Goal: Check status: Check status

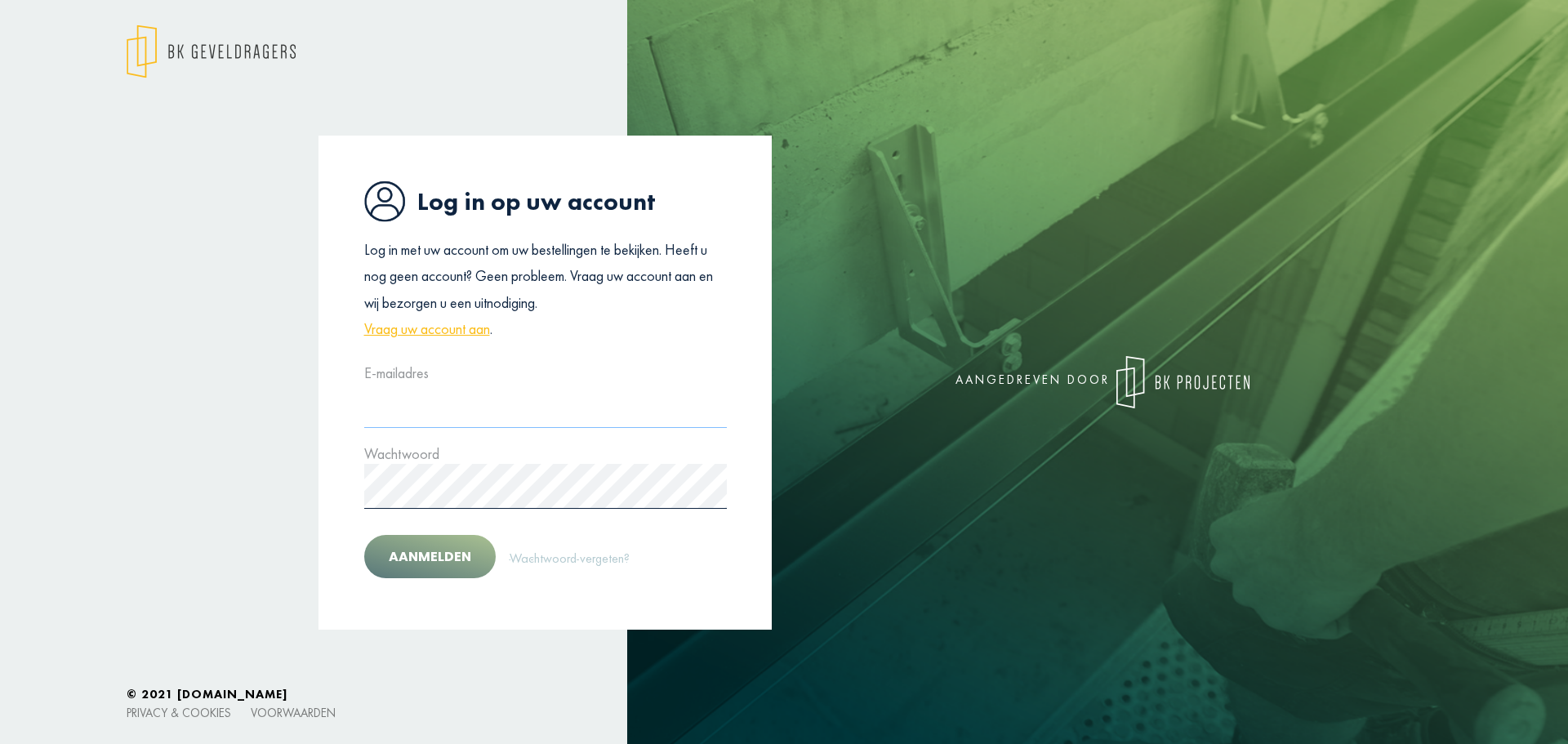
click at [416, 420] on input "text" at bounding box center [545, 405] width 362 height 45
type input "**********"
click at [449, 567] on button "Aanmelden" at bounding box center [430, 557] width 132 height 44
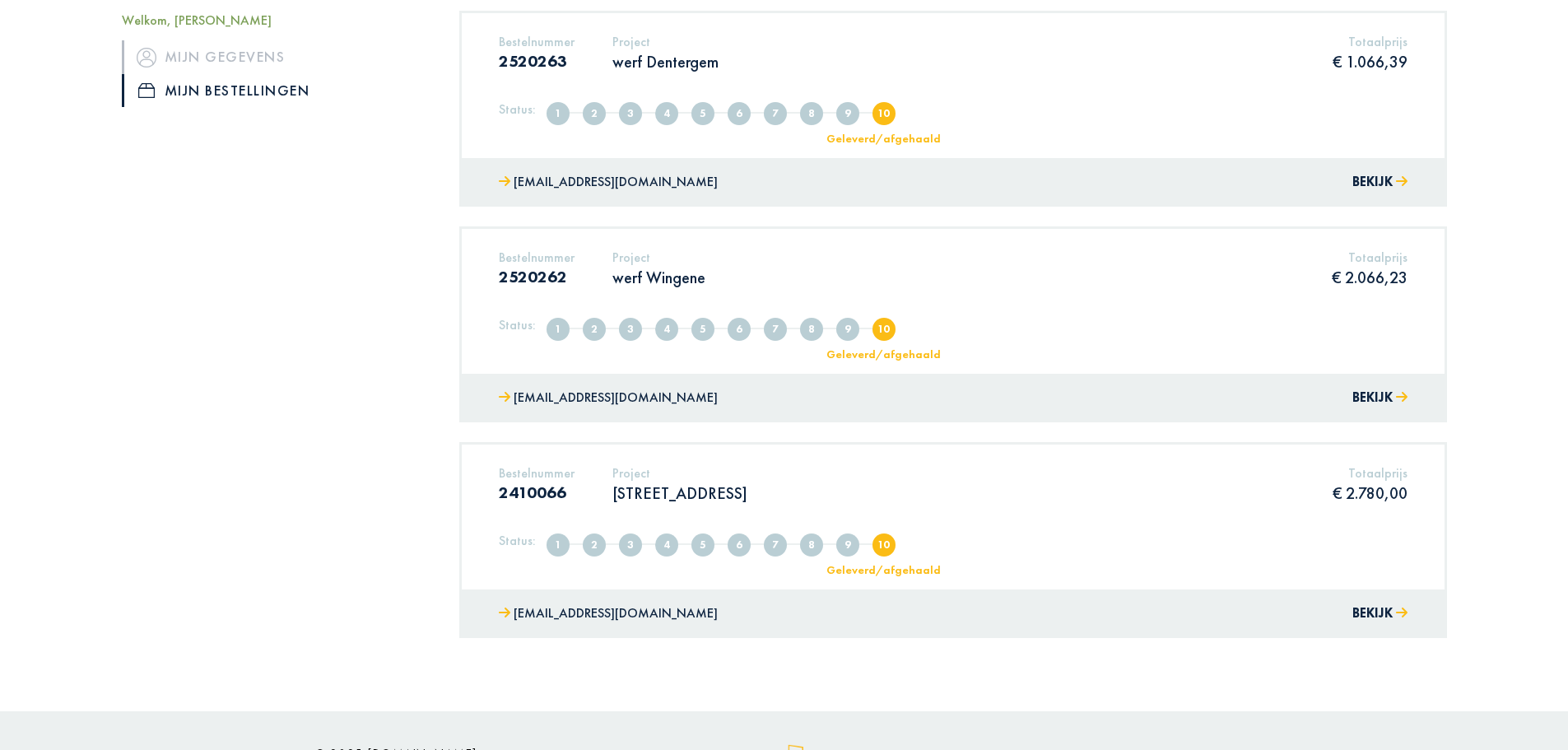
scroll to position [165, 0]
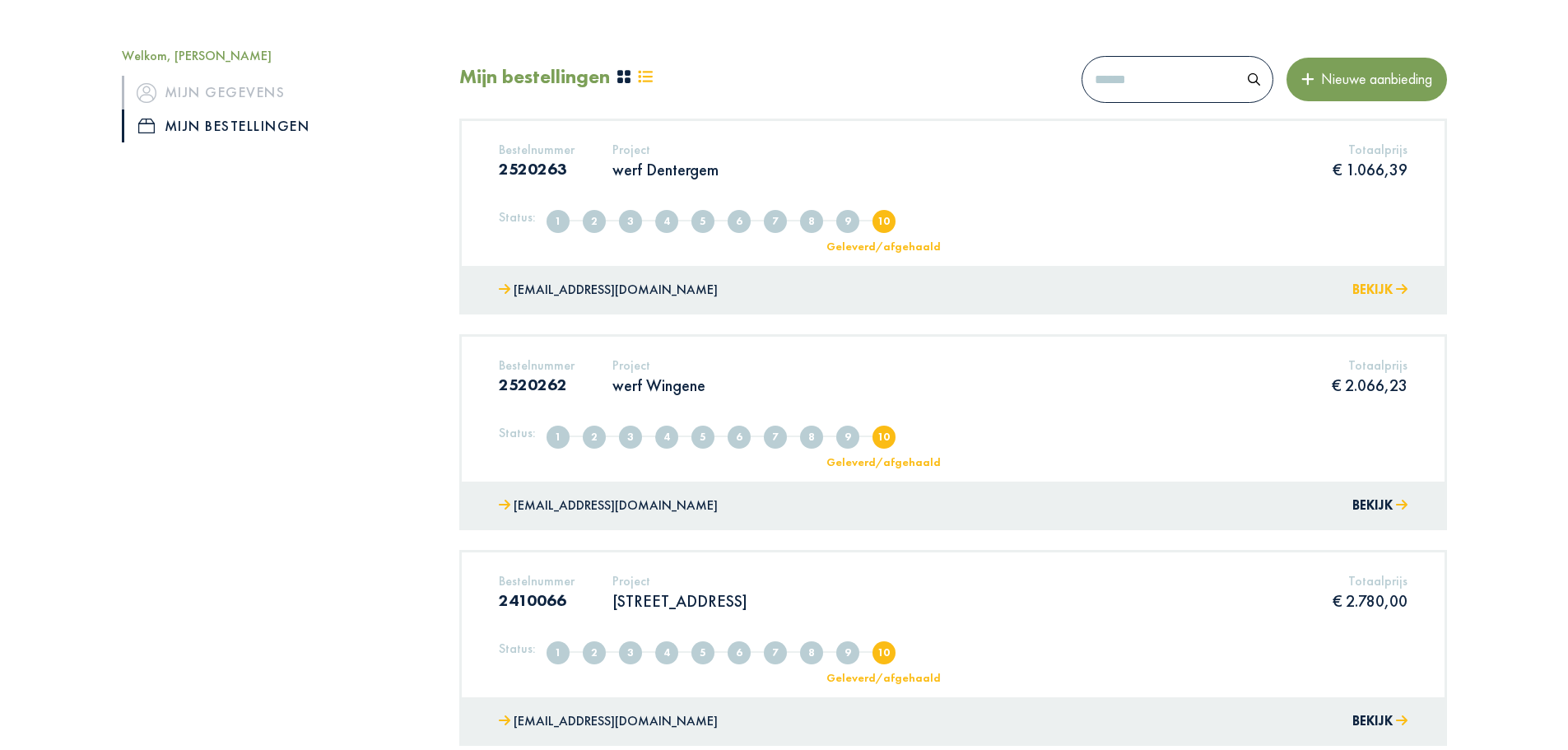
click at [1371, 289] on font "Bekijk" at bounding box center [1372, 290] width 40 height 17
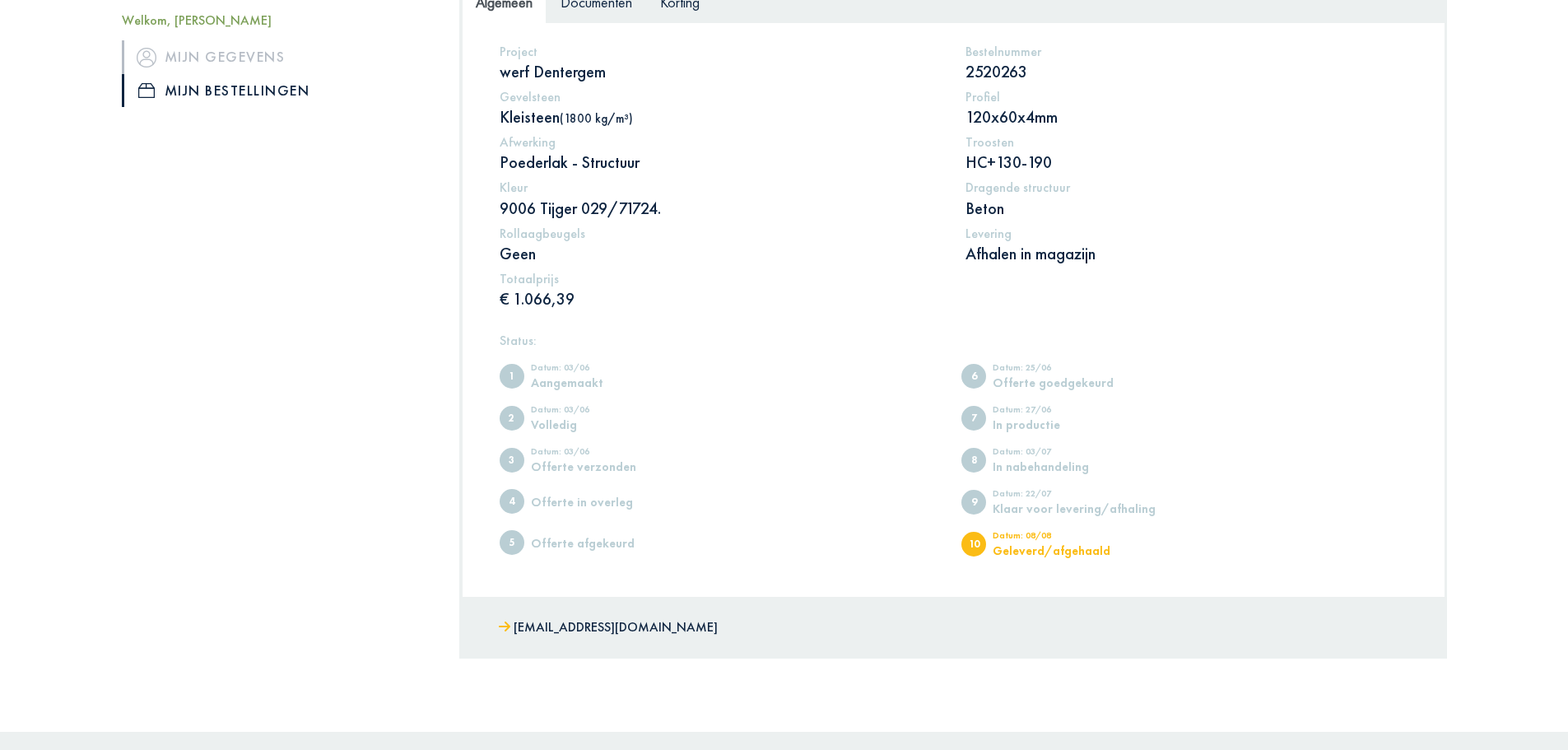
scroll to position [329, 0]
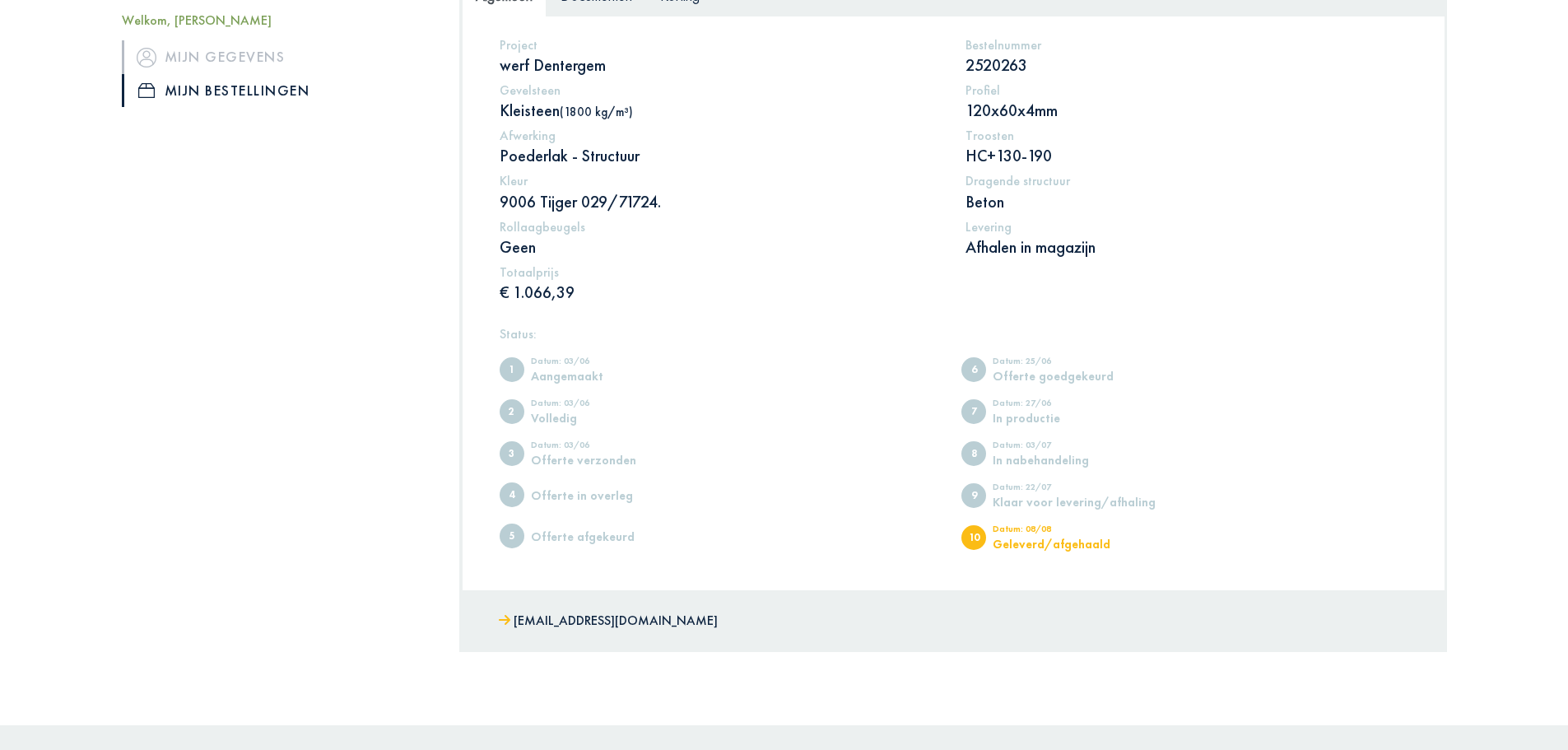
click at [1014, 378] on font "Offerte goedgekeurd" at bounding box center [1053, 376] width 121 height 15
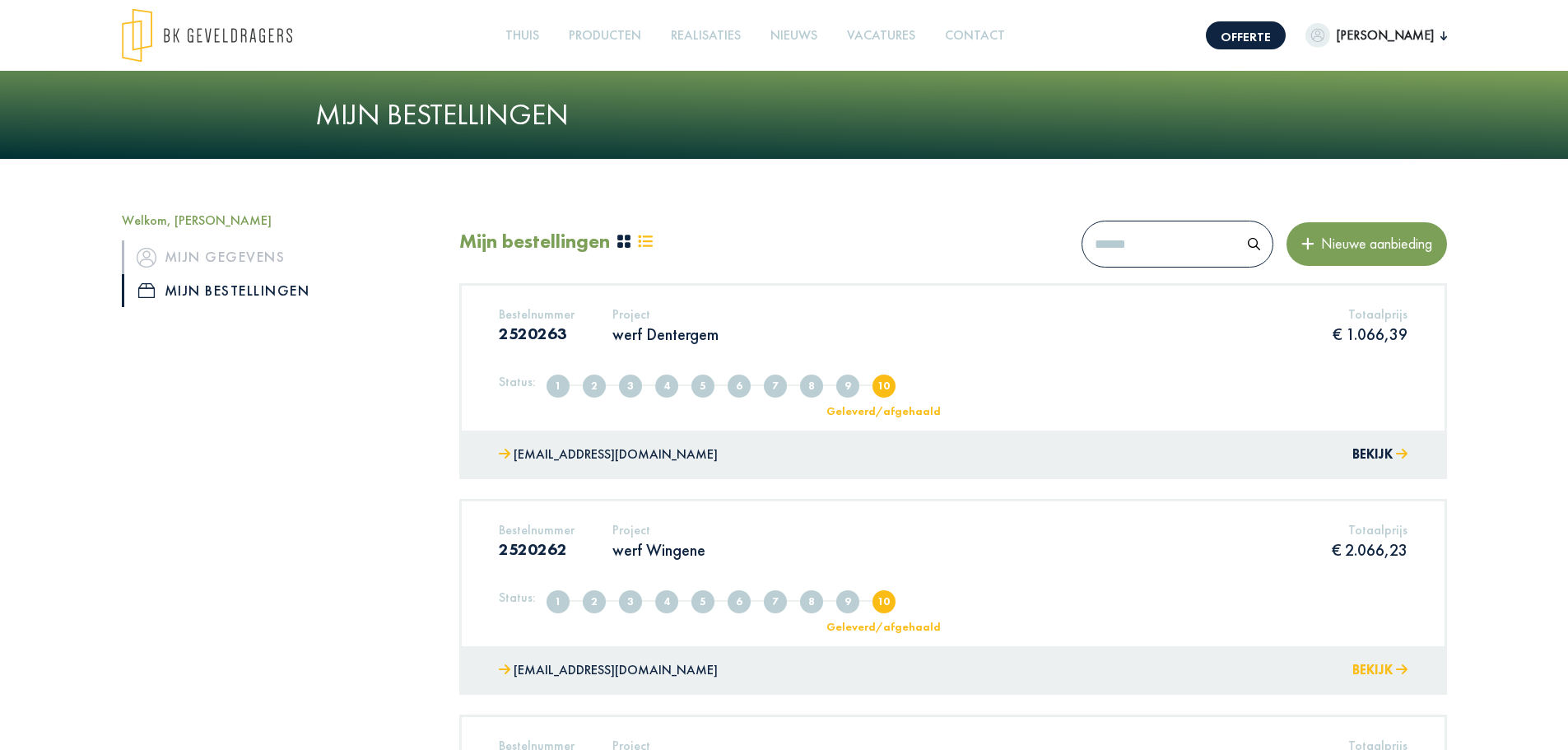
click at [1378, 672] on font "Bekijk" at bounding box center [1372, 670] width 40 height 17
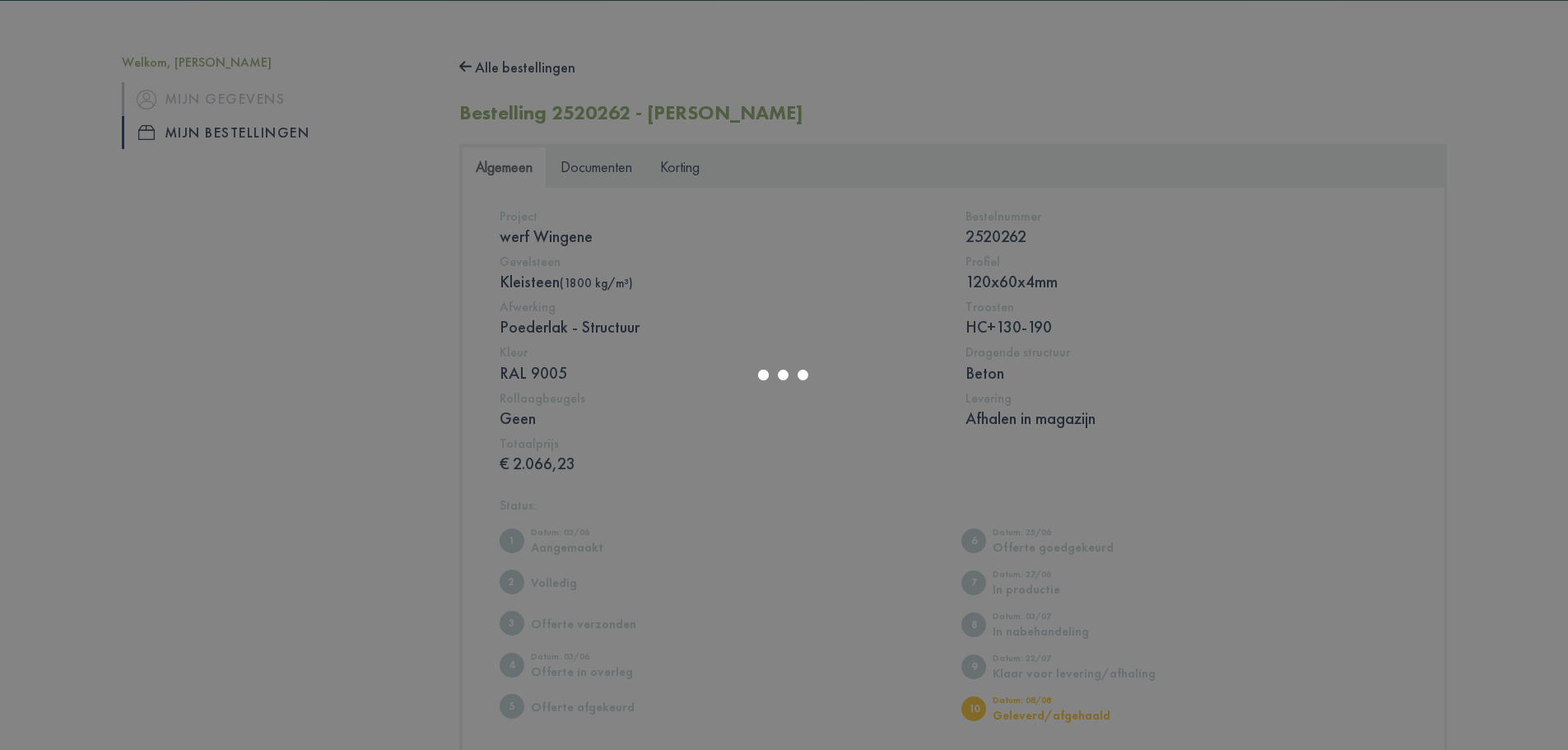
scroll to position [165, 0]
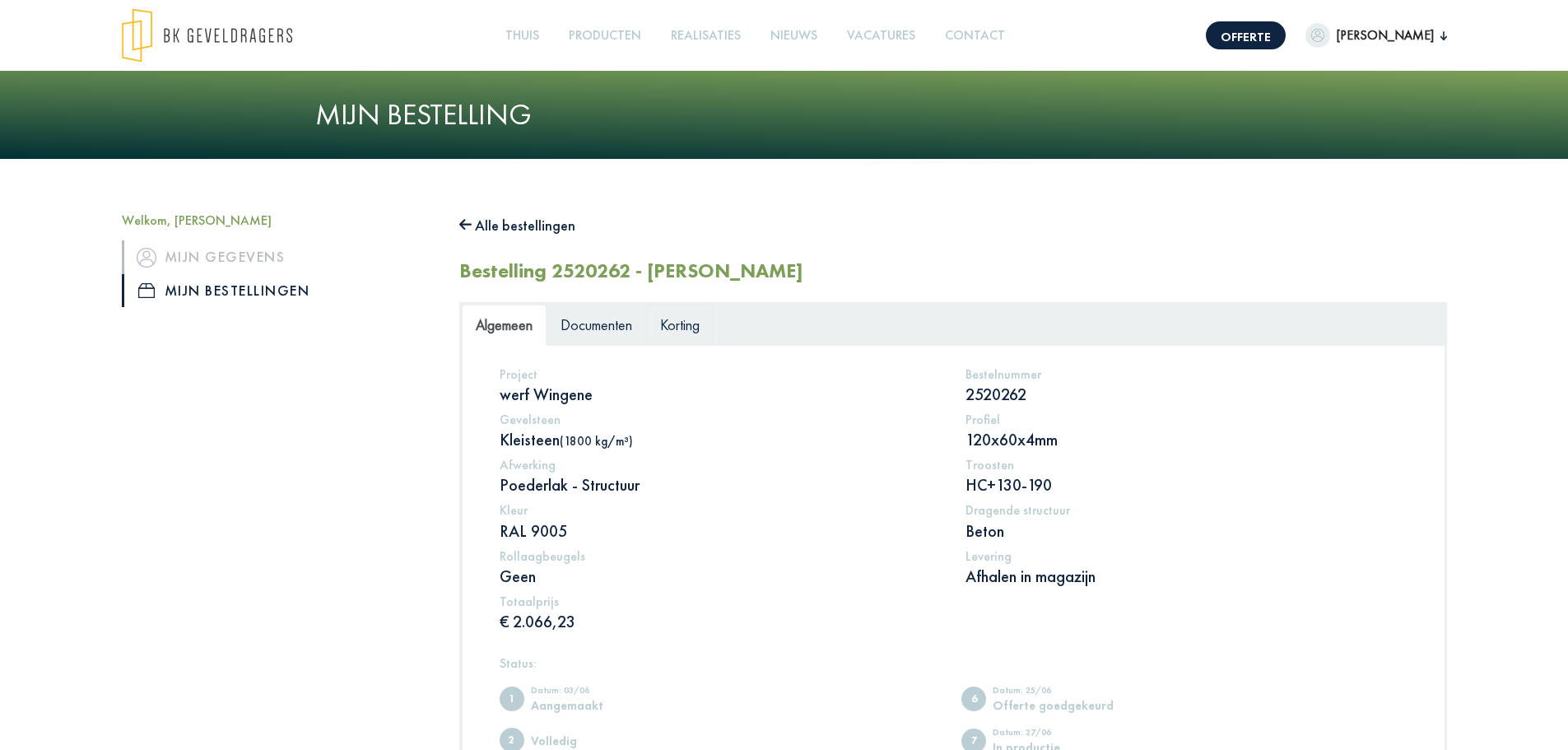
click at [679, 322] on font "Korting" at bounding box center [679, 325] width 39 height 19
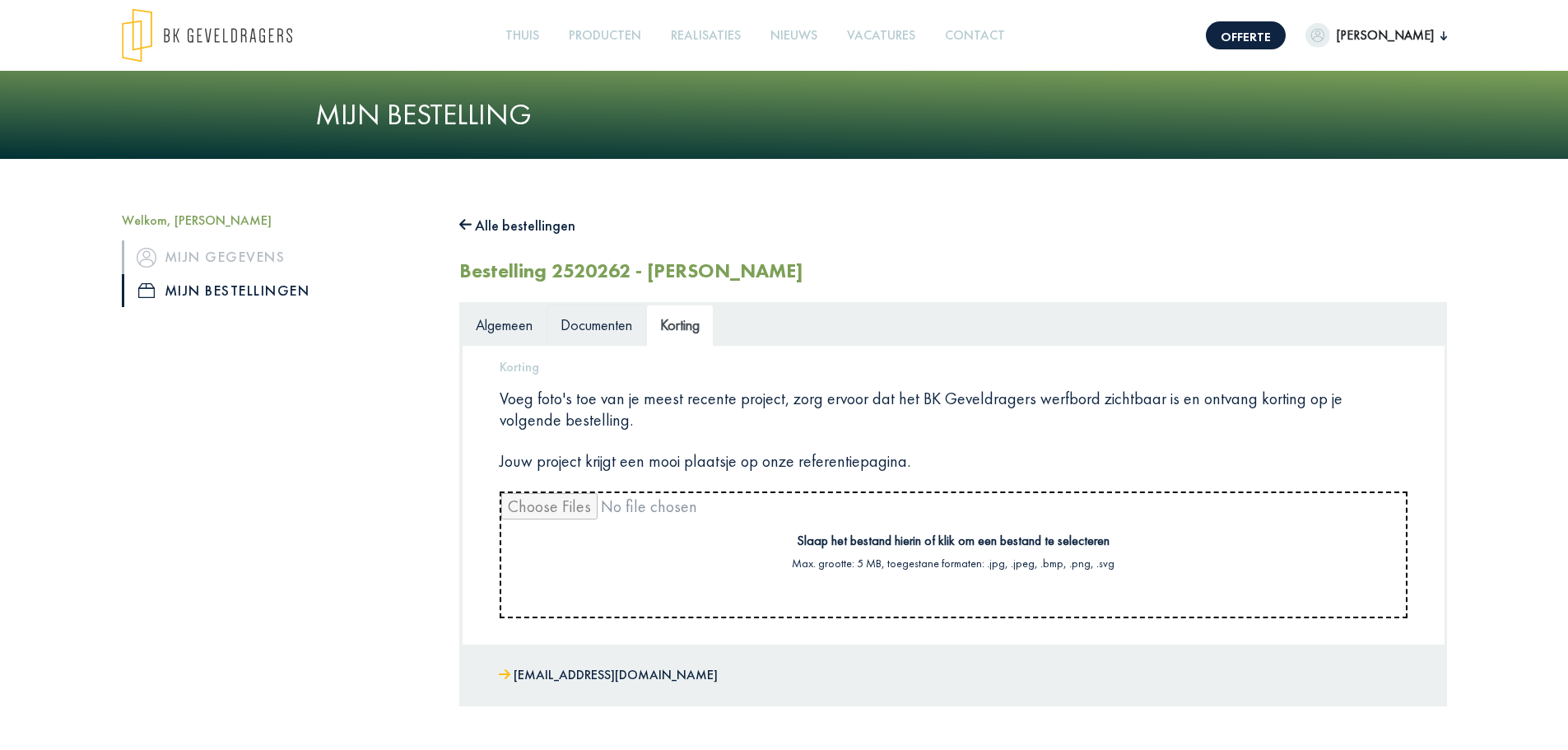
click at [608, 324] on font "Documenten" at bounding box center [596, 325] width 72 height 19
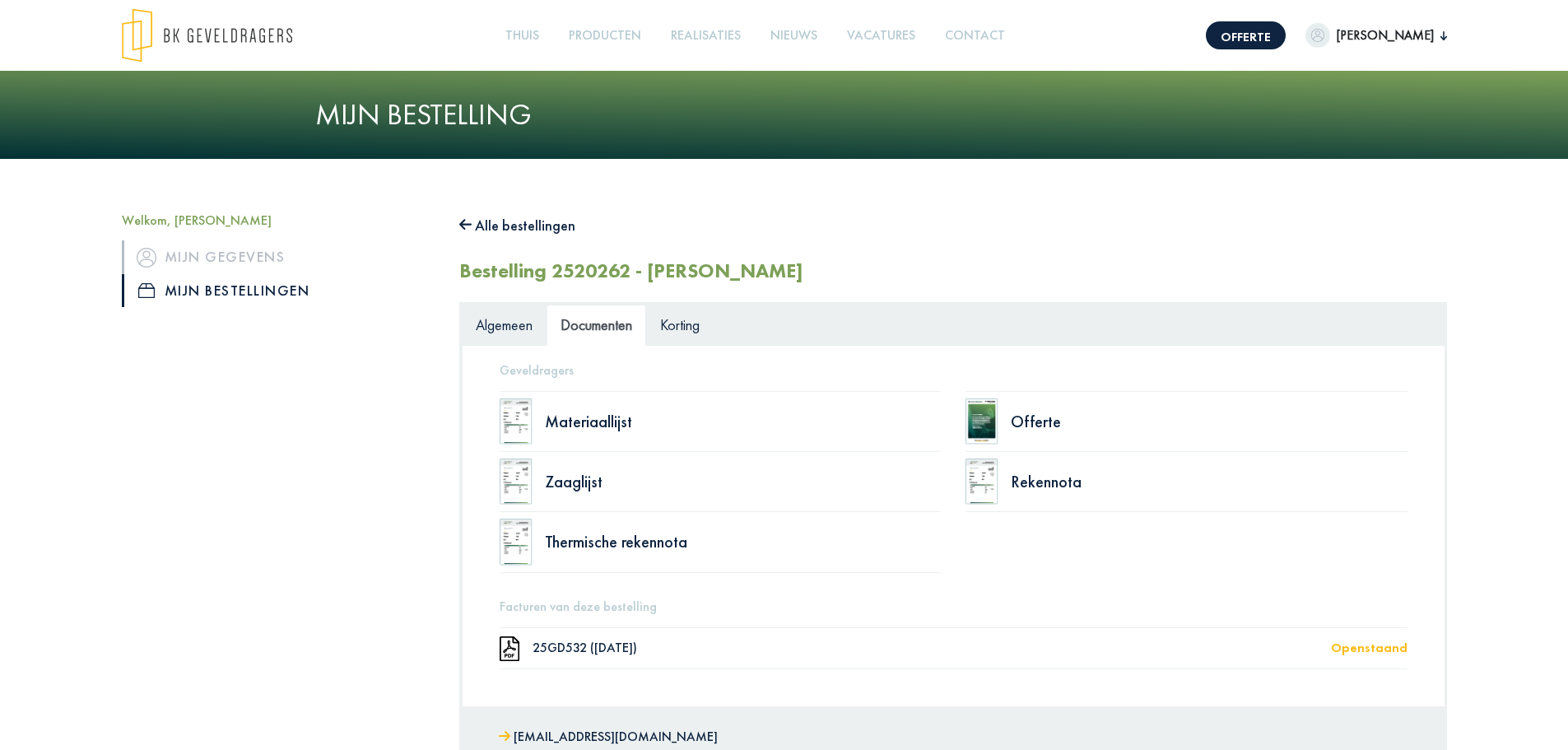
click at [985, 421] on img at bounding box center [982, 422] width 33 height 46
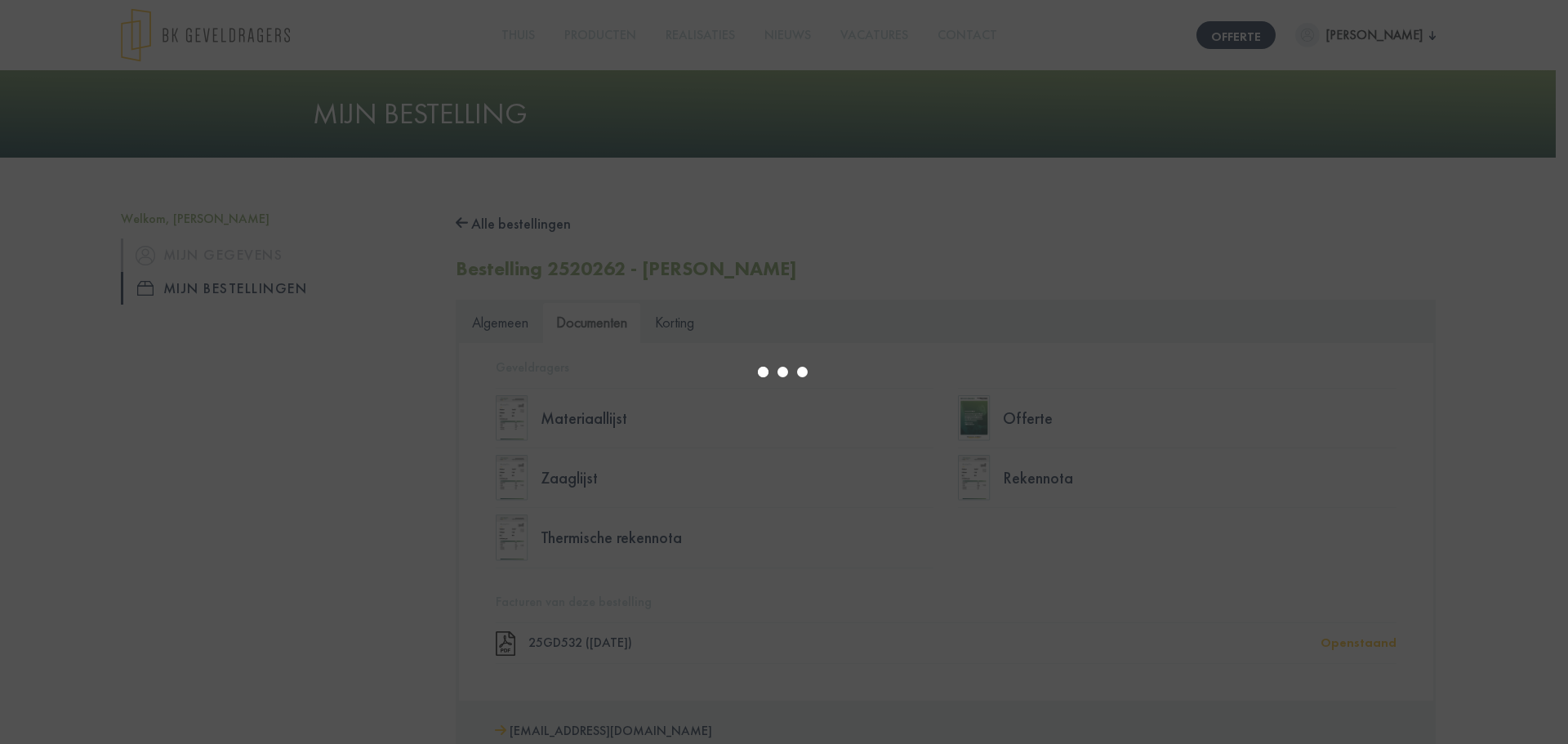
select select "******"
type input "*"
select select "****"
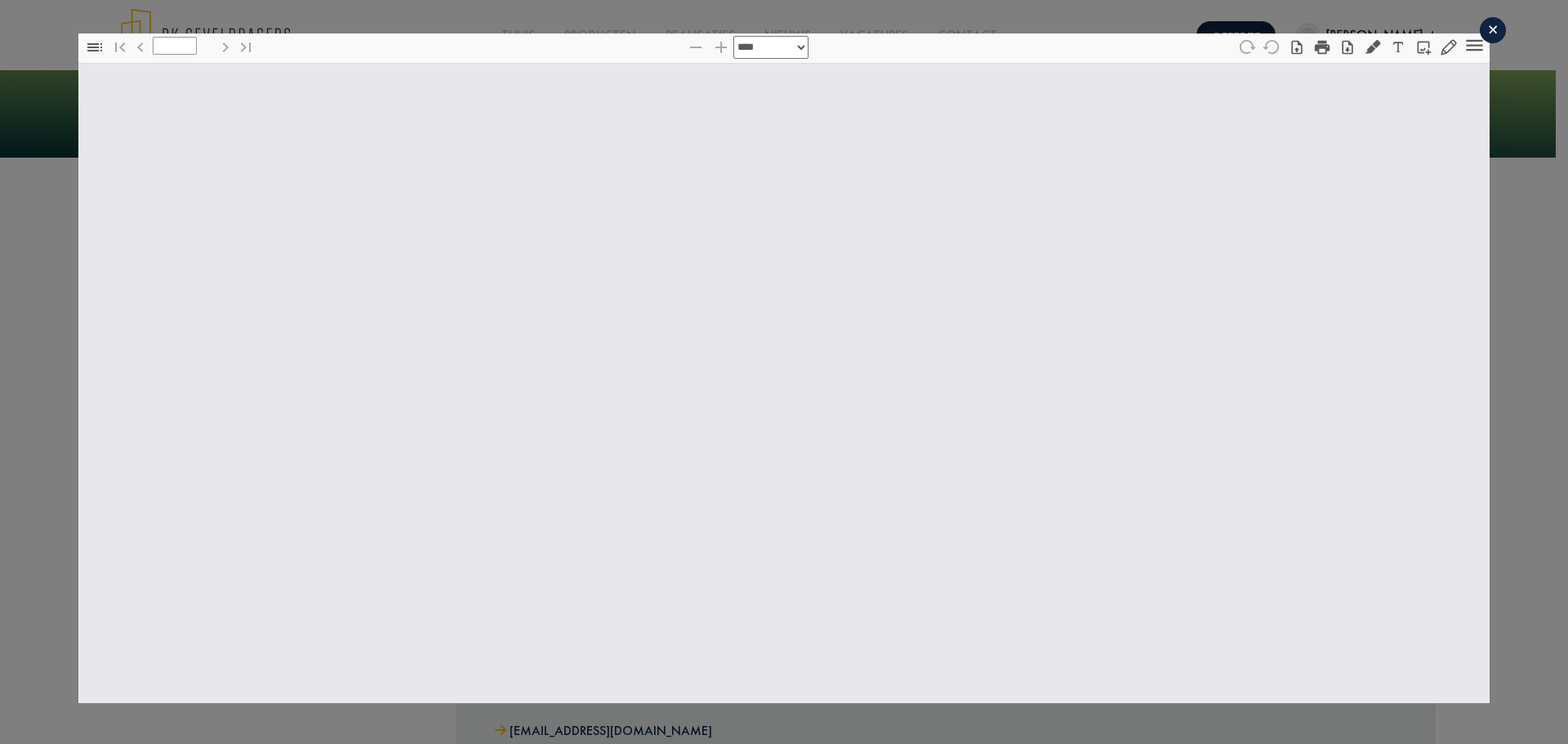
type input "*"
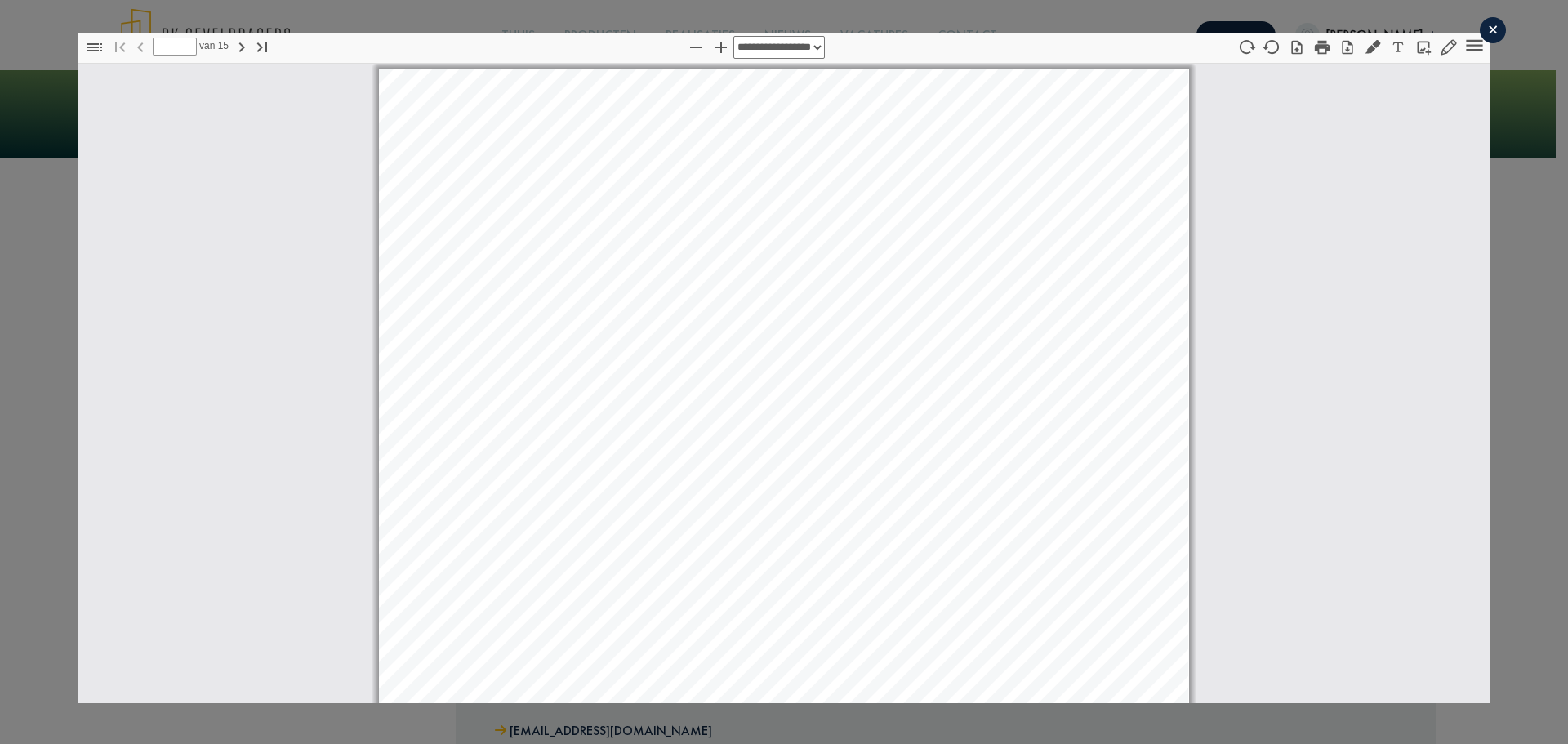
scroll to position [9, 0]
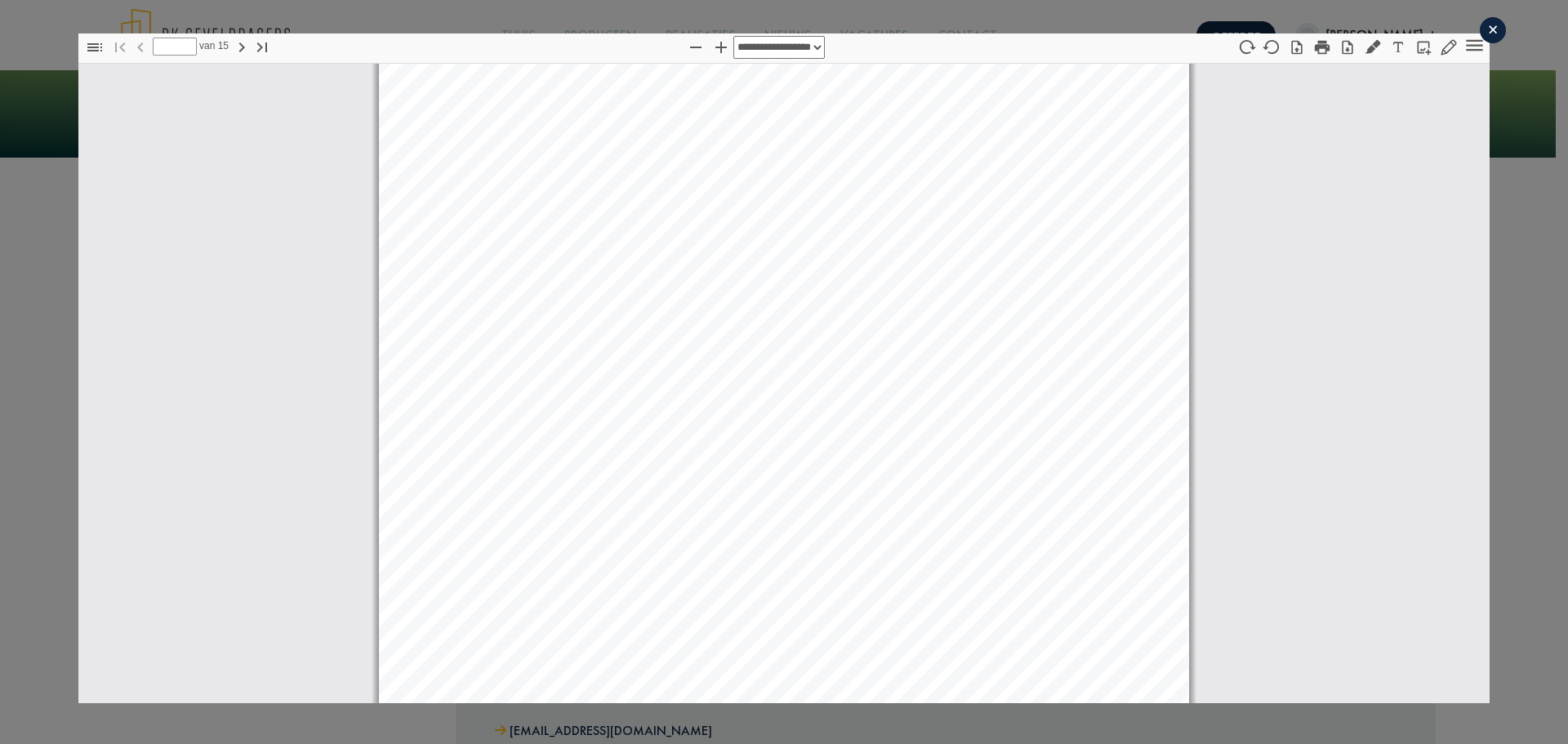
select select "****"
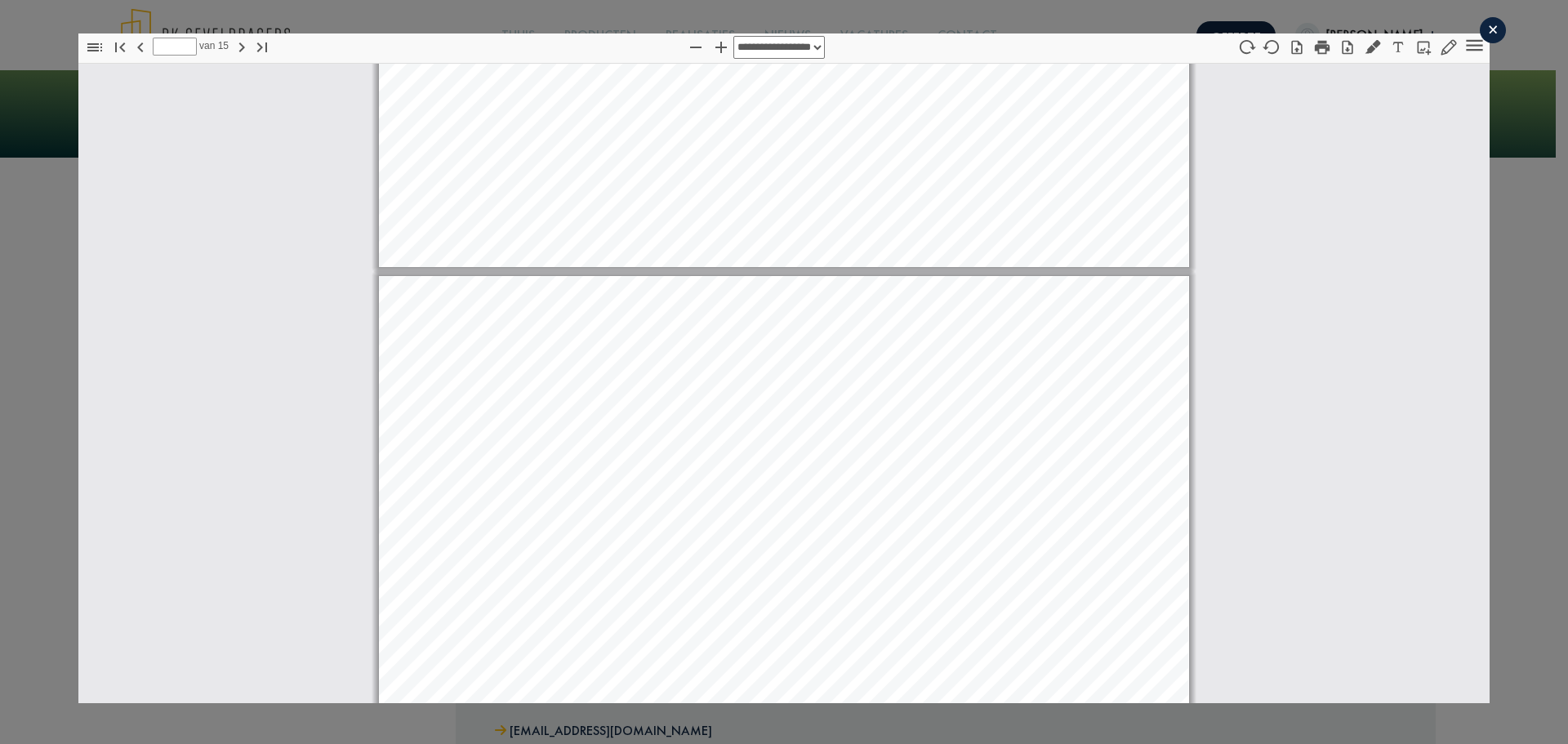
scroll to position [13651, 0]
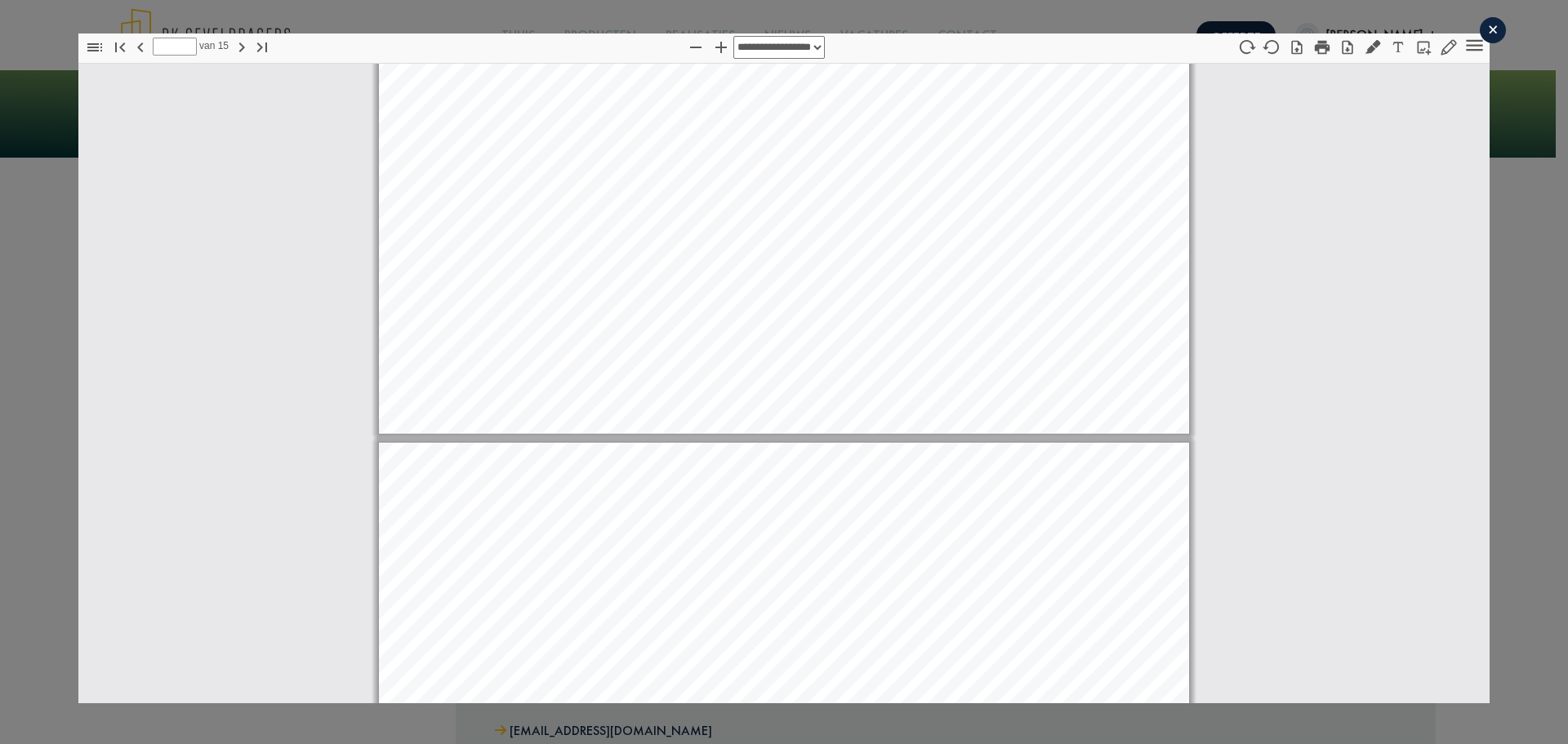
type input "**"
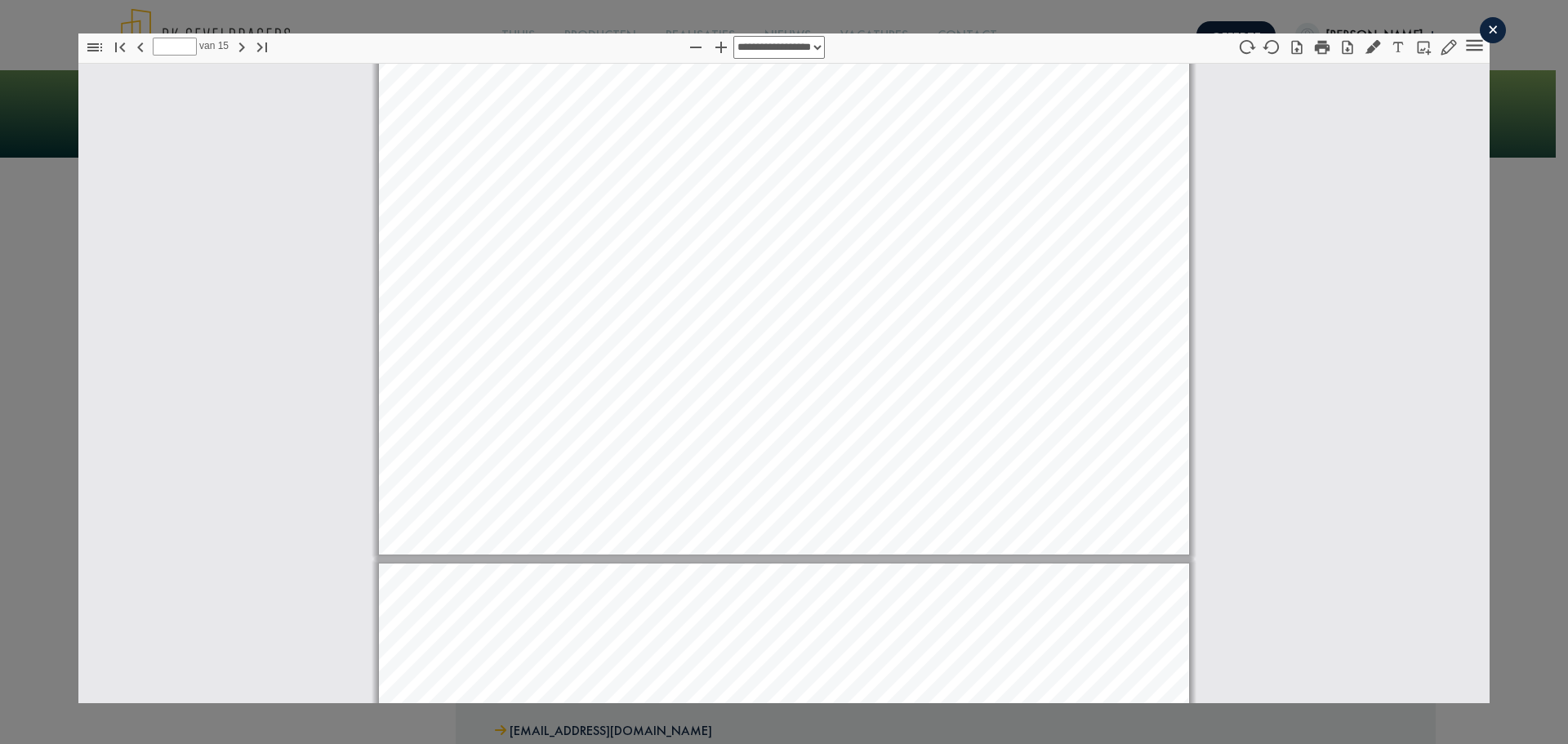
scroll to position [14550, 0]
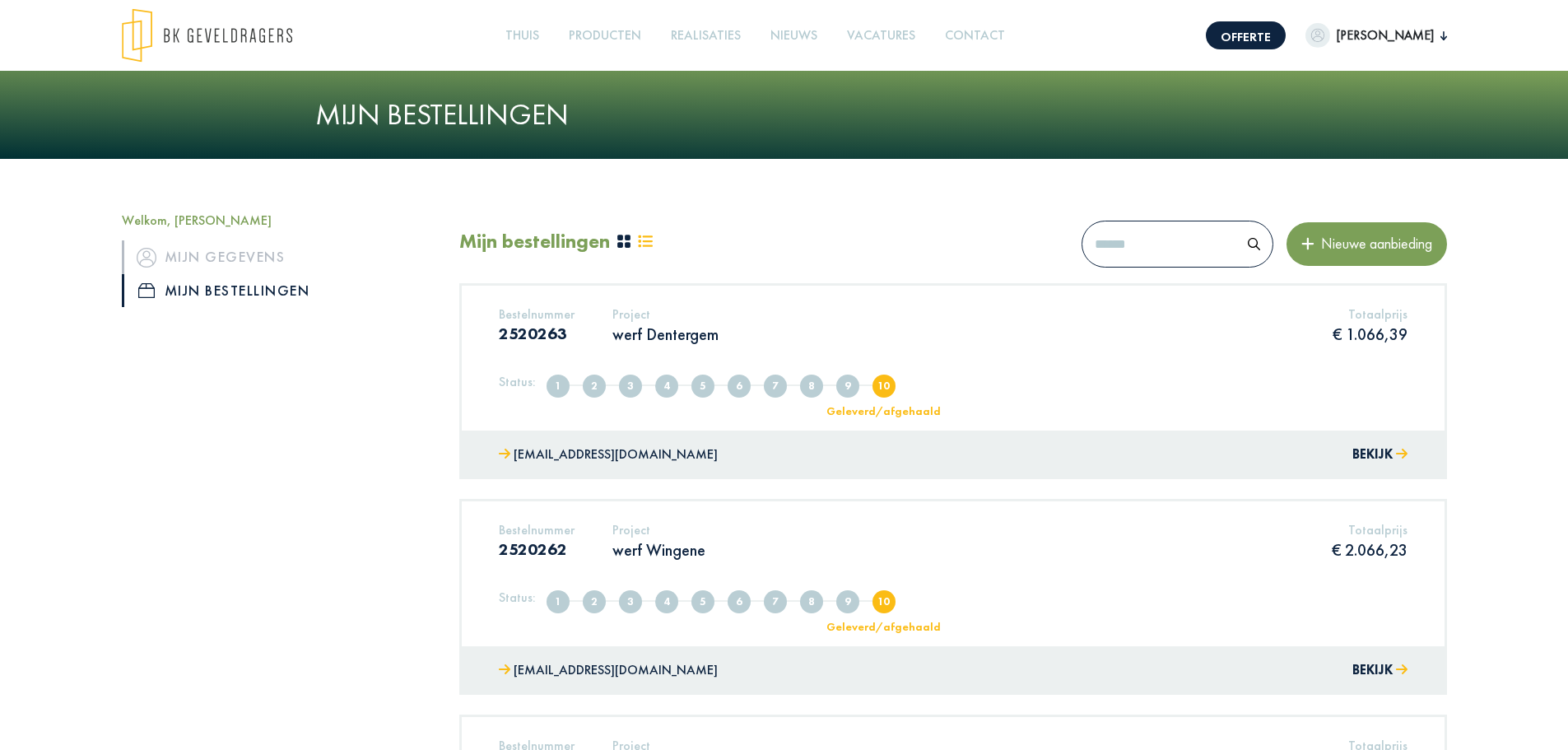
click at [1369, 441] on div "[EMAIL_ADDRESS][DOMAIN_NAME] Bekijk" at bounding box center [953, 454] width 983 height 49
click at [1376, 454] on font "Bekijk" at bounding box center [1372, 454] width 40 height 17
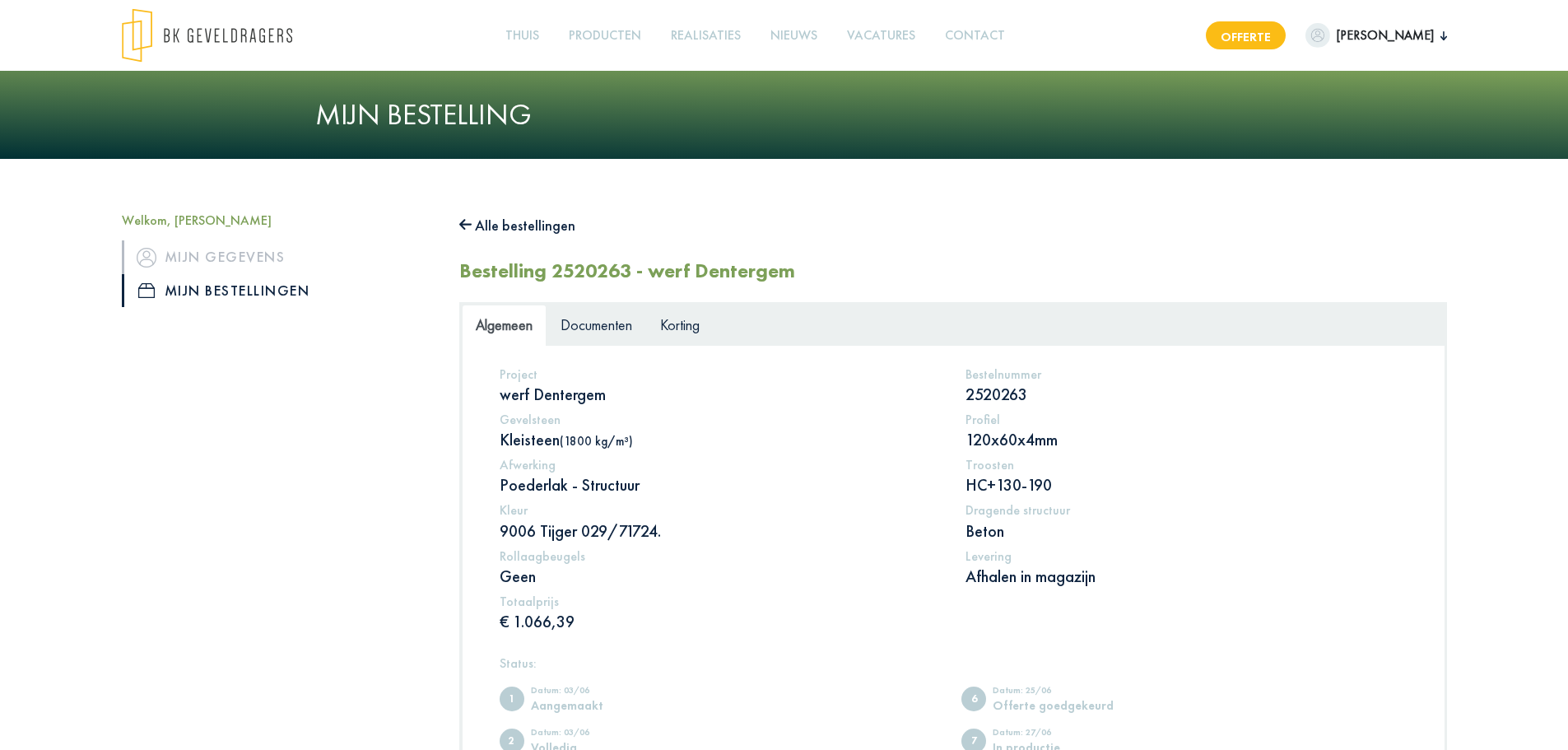
click at [1237, 34] on font "Offerte" at bounding box center [1246, 36] width 51 height 17
click at [600, 324] on font "Documenten" at bounding box center [596, 325] width 72 height 19
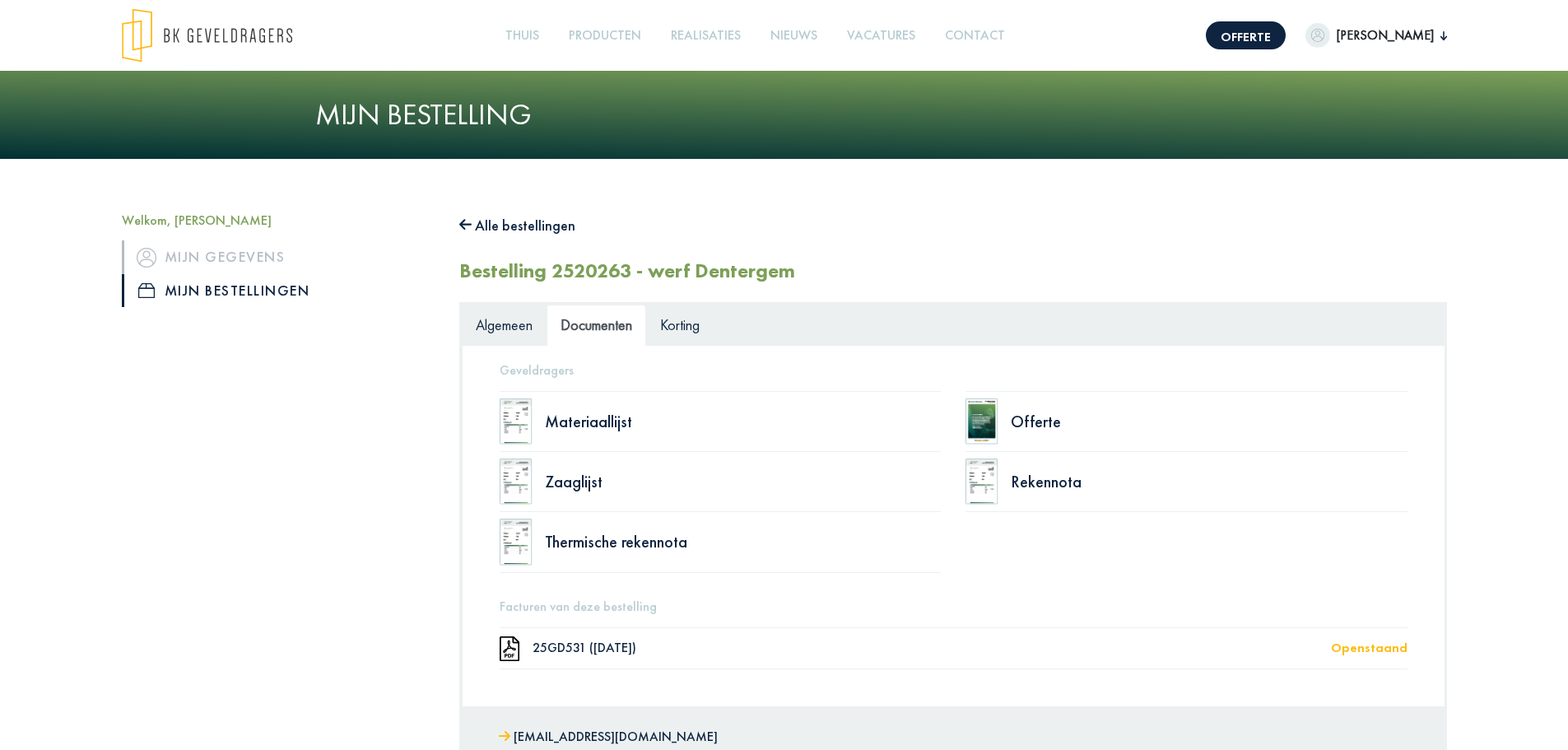
click at [989, 407] on img at bounding box center [982, 422] width 33 height 46
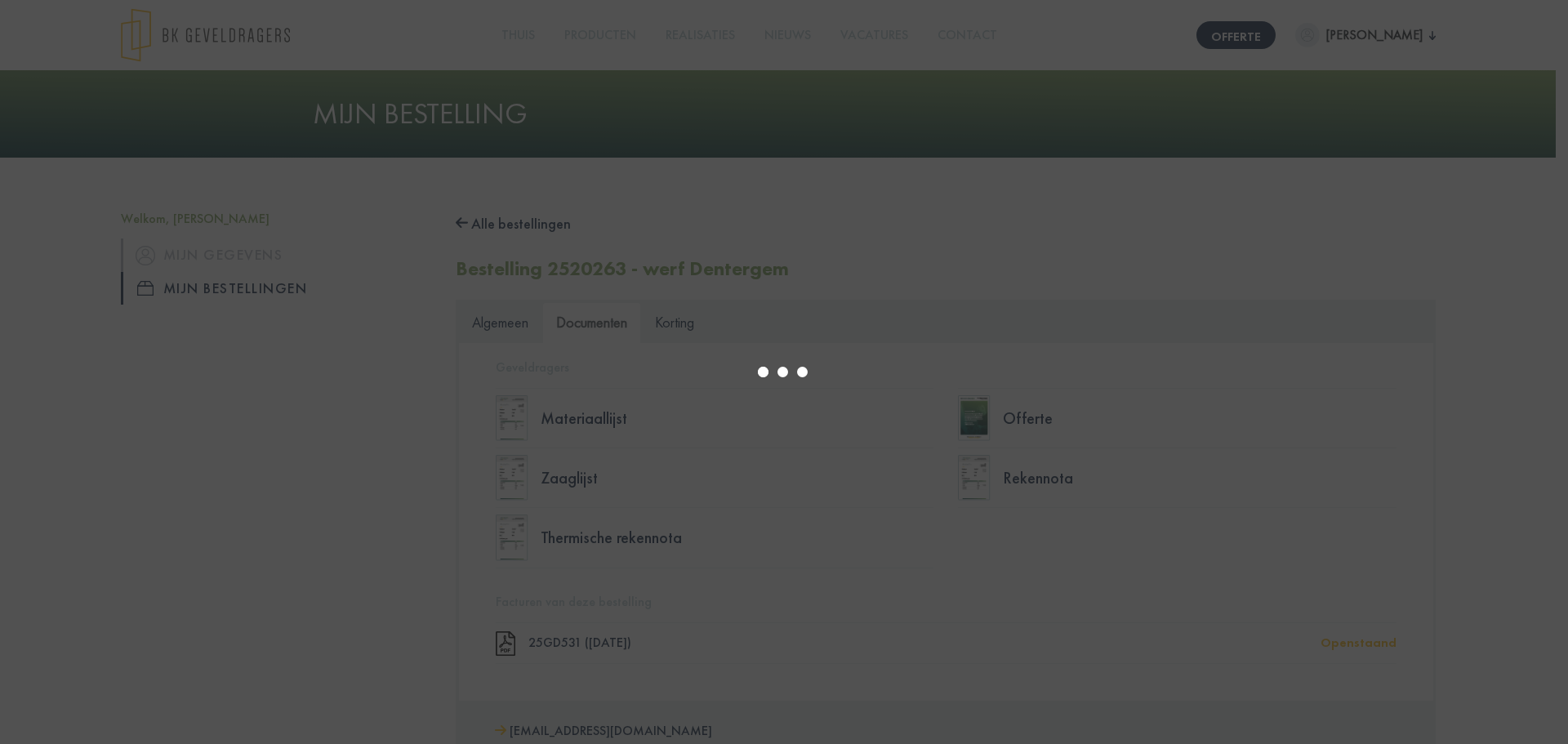
select select "****"
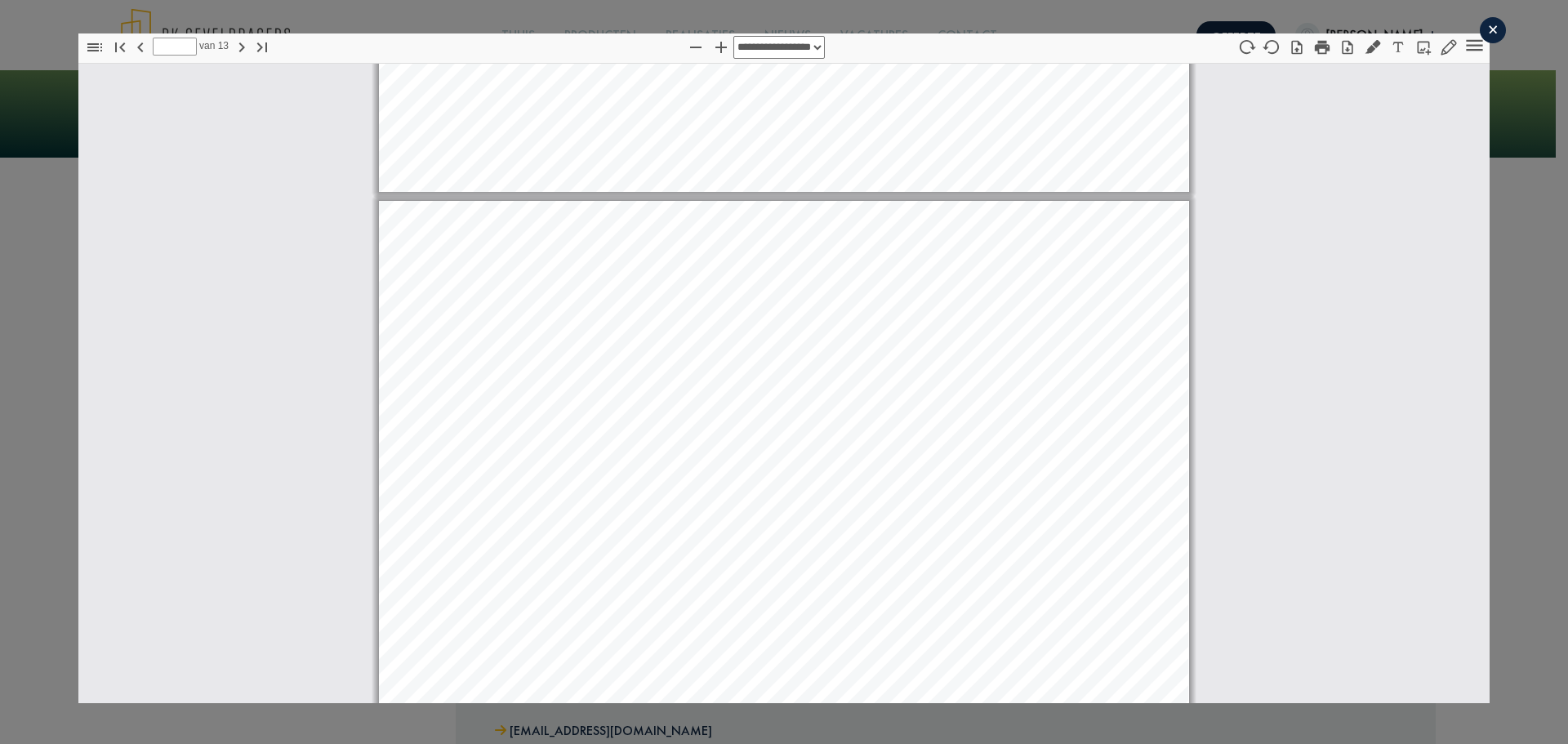
scroll to position [10261, 0]
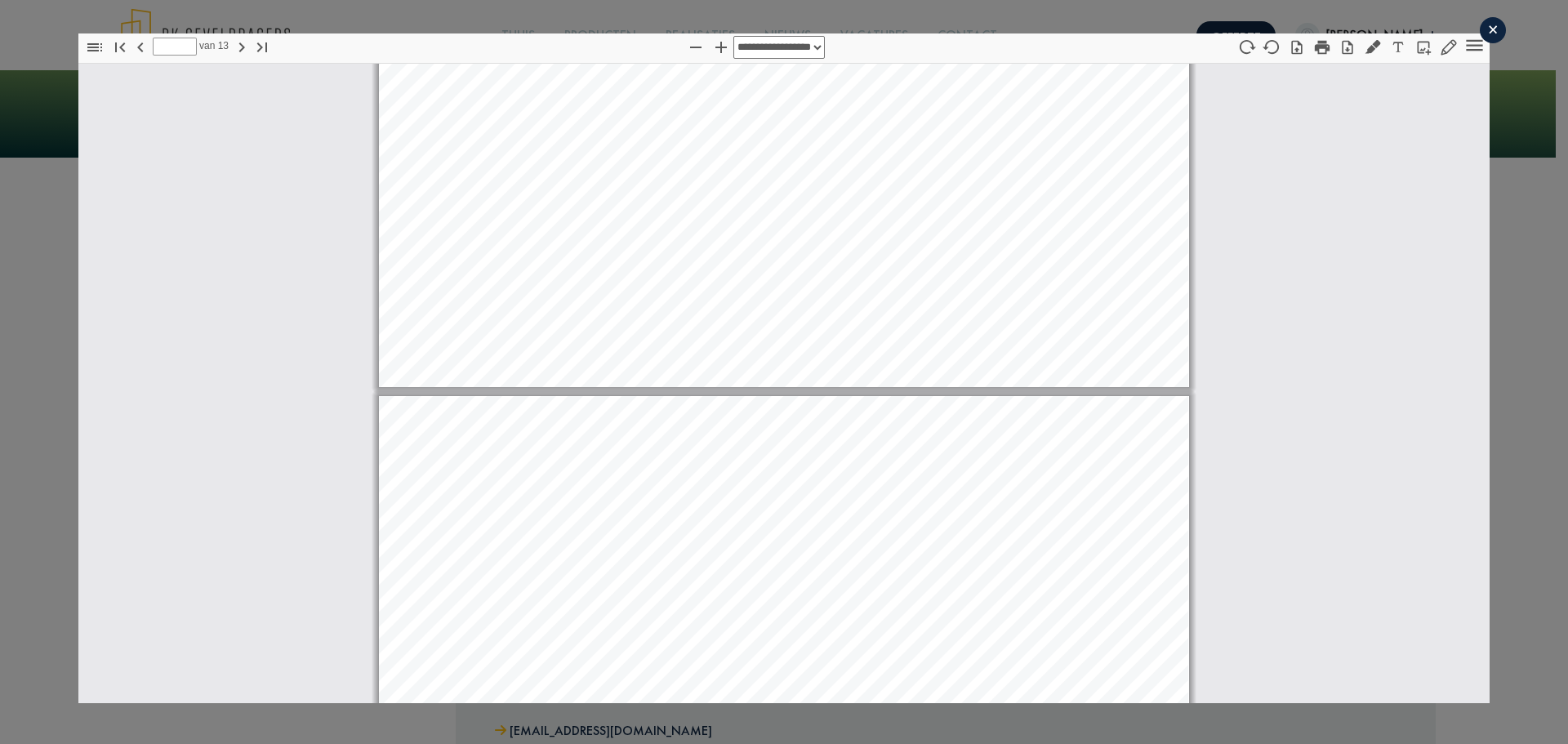
type input "*"
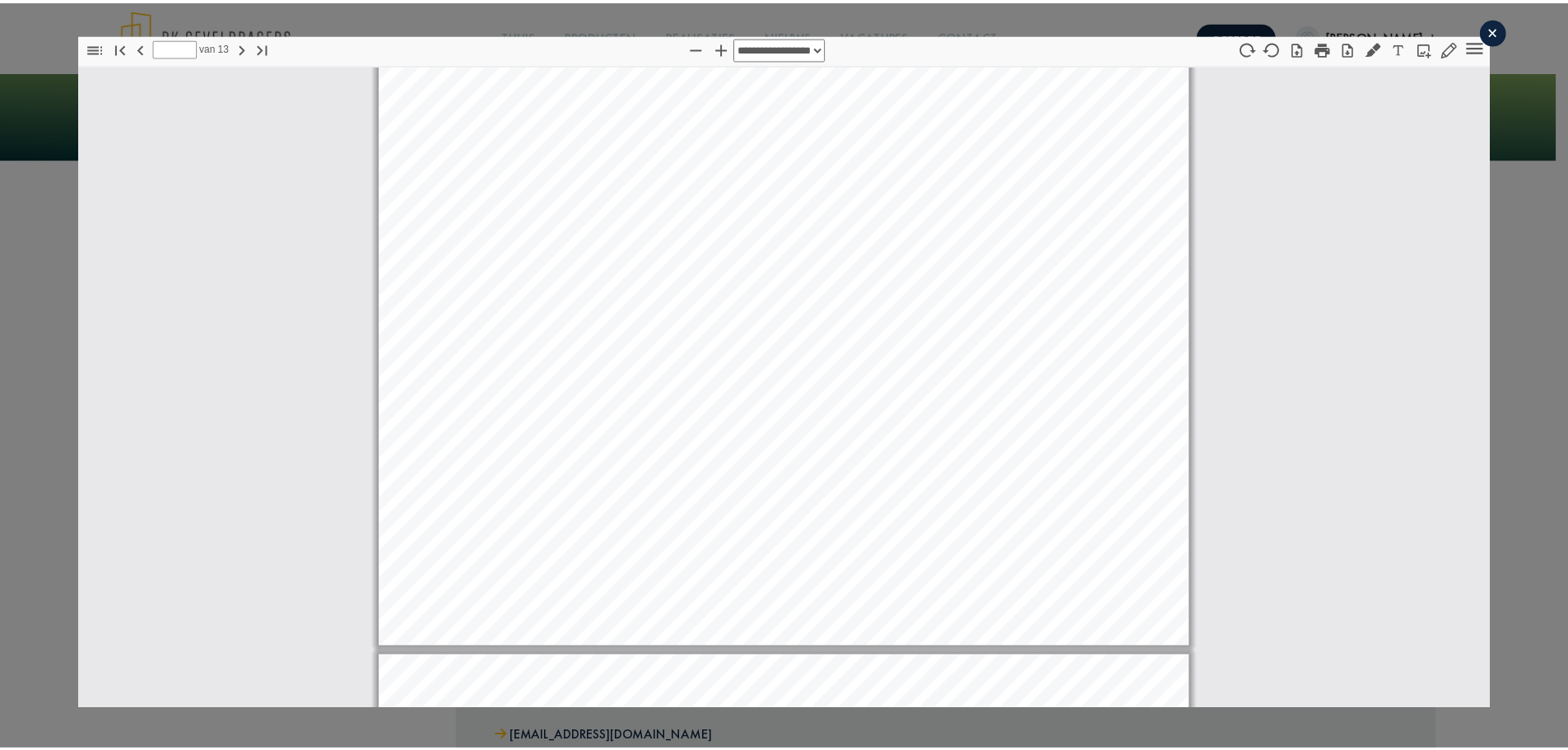
scroll to position [9850, 0]
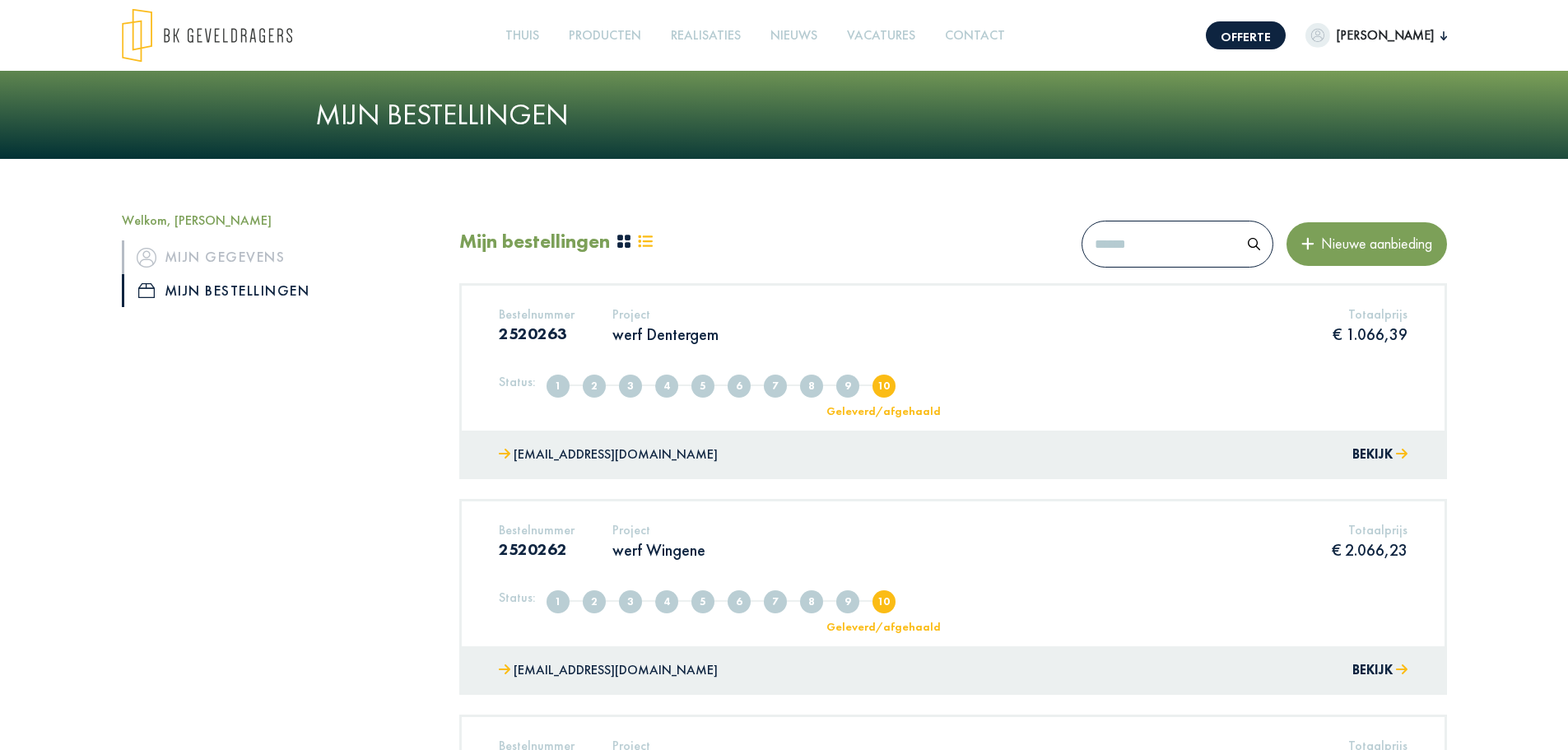
click at [1381, 33] on font "[PERSON_NAME]" at bounding box center [1385, 35] width 98 height 17
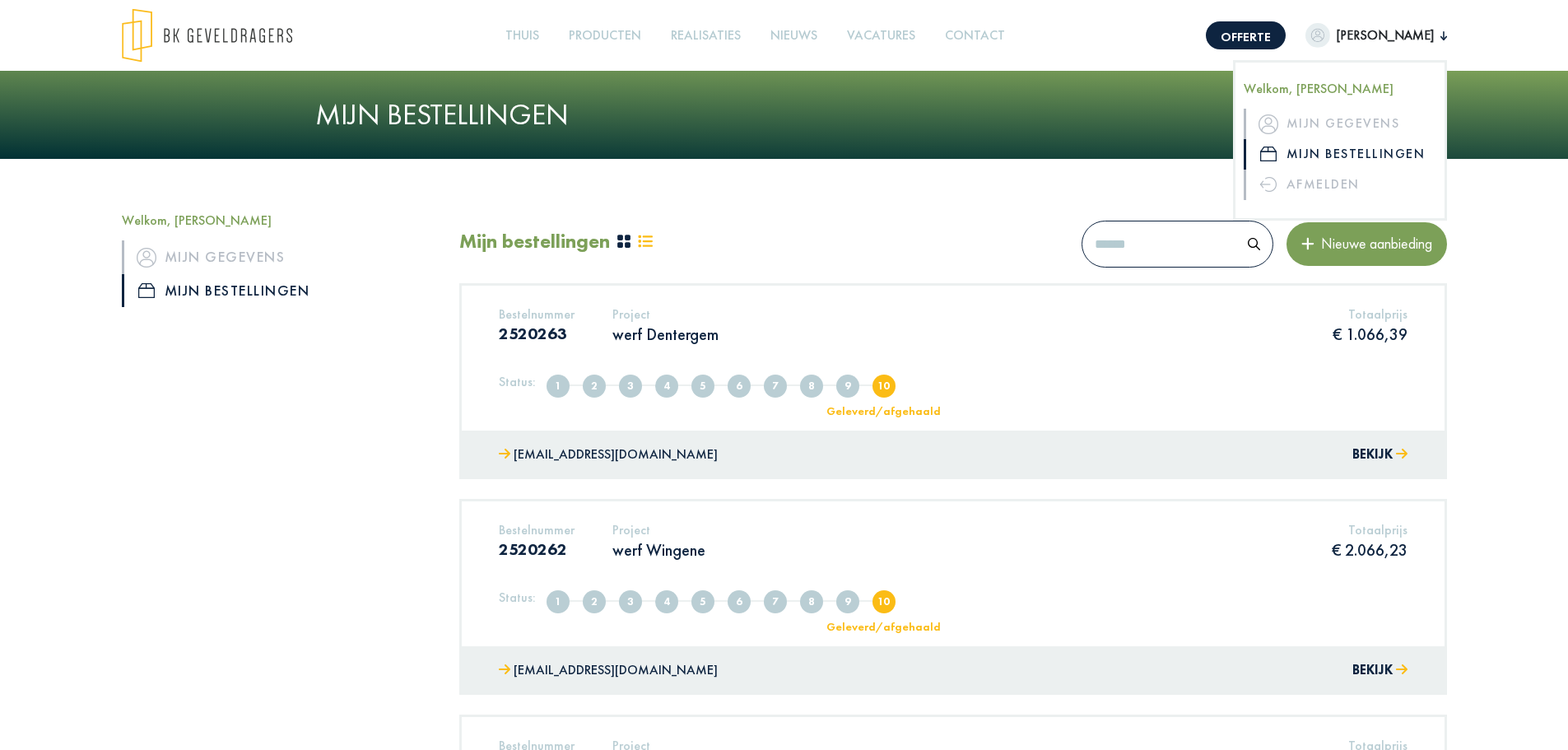
click at [1372, 336] on font "€ 1.066,39" at bounding box center [1370, 334] width 75 height 21
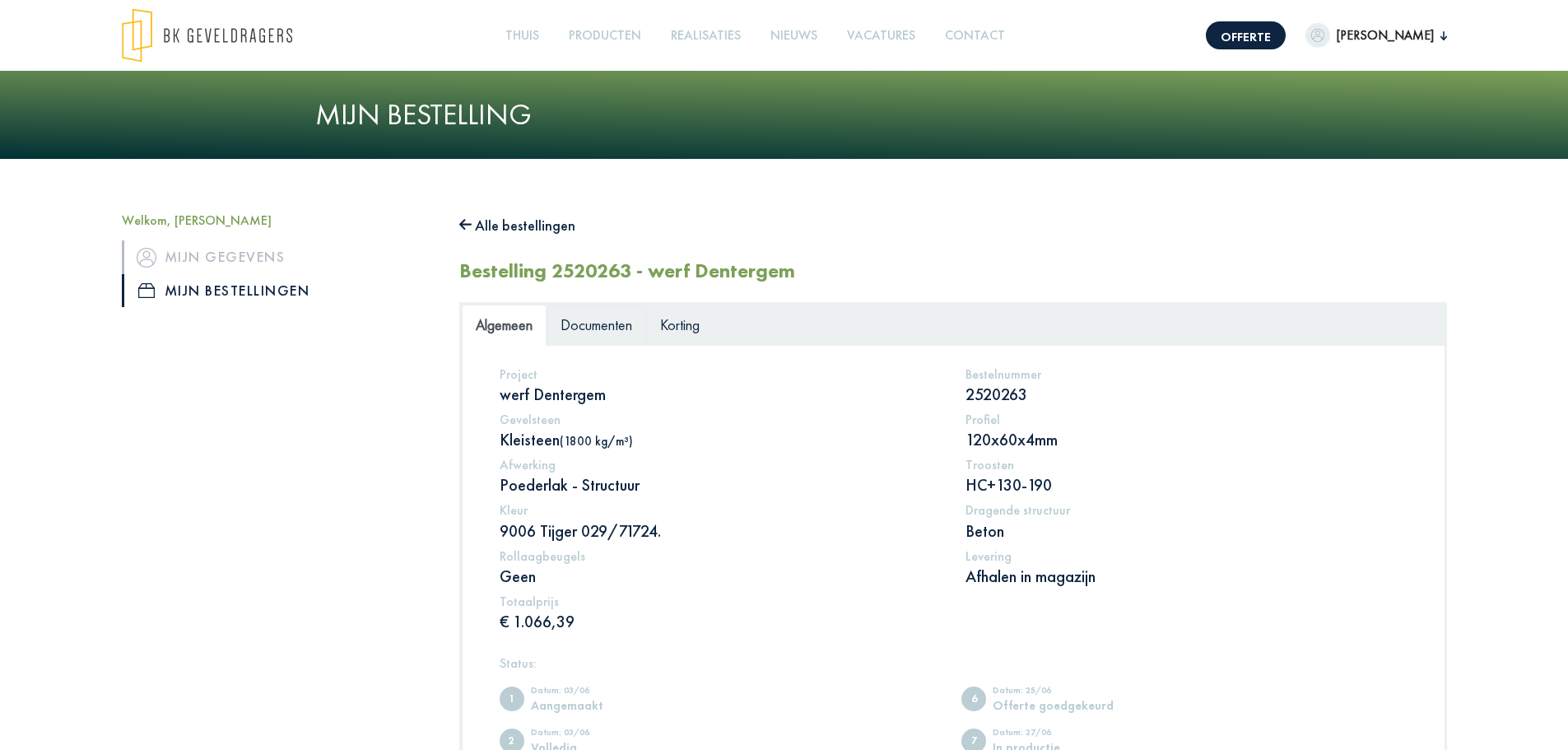
click at [594, 321] on font "Documenten" at bounding box center [596, 325] width 72 height 19
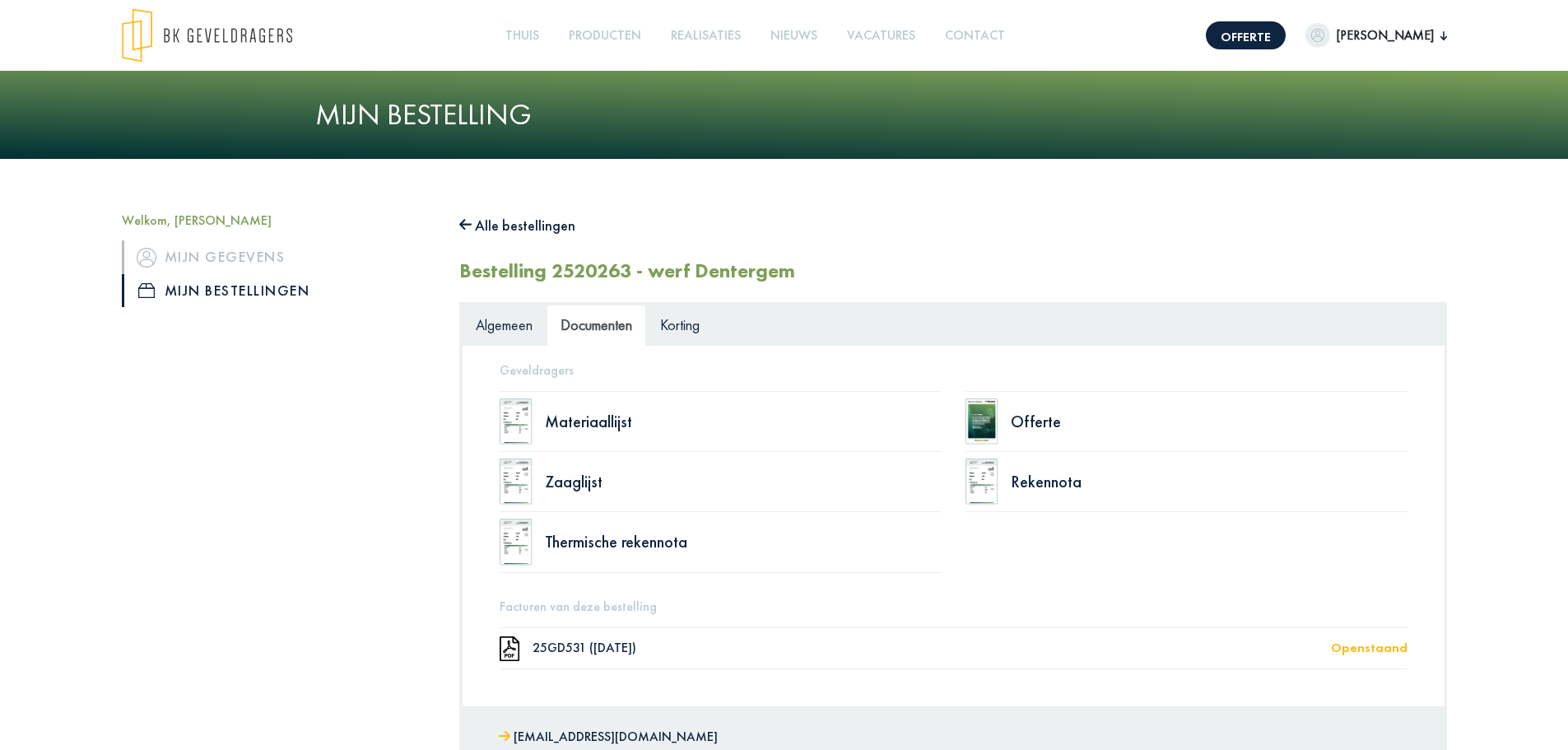
click at [961, 413] on div "Offerte" at bounding box center [1187, 421] width 467 height 60
click at [1003, 419] on div "Offerte" at bounding box center [1187, 422] width 442 height 61
click at [986, 419] on img at bounding box center [982, 422] width 33 height 46
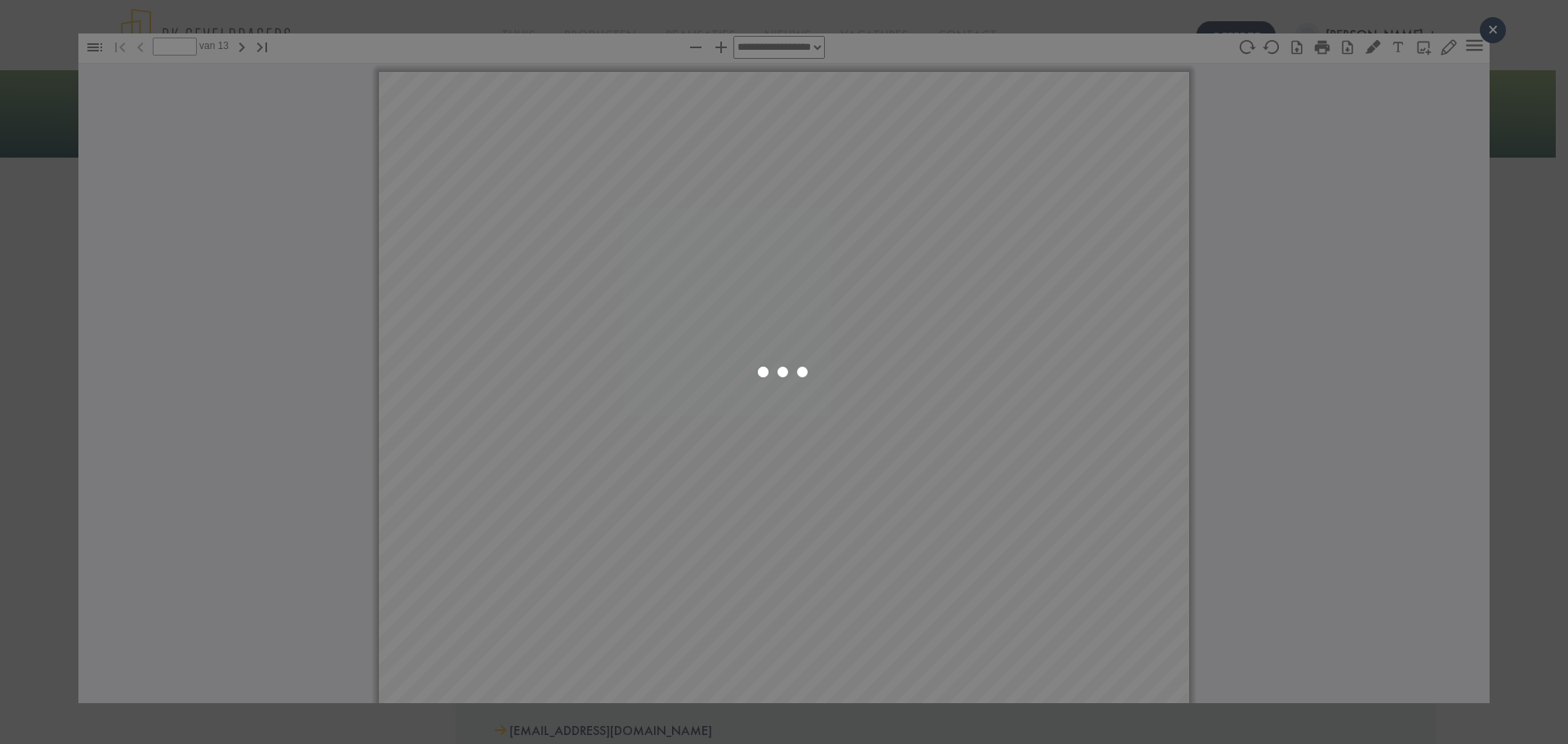
select select "****"
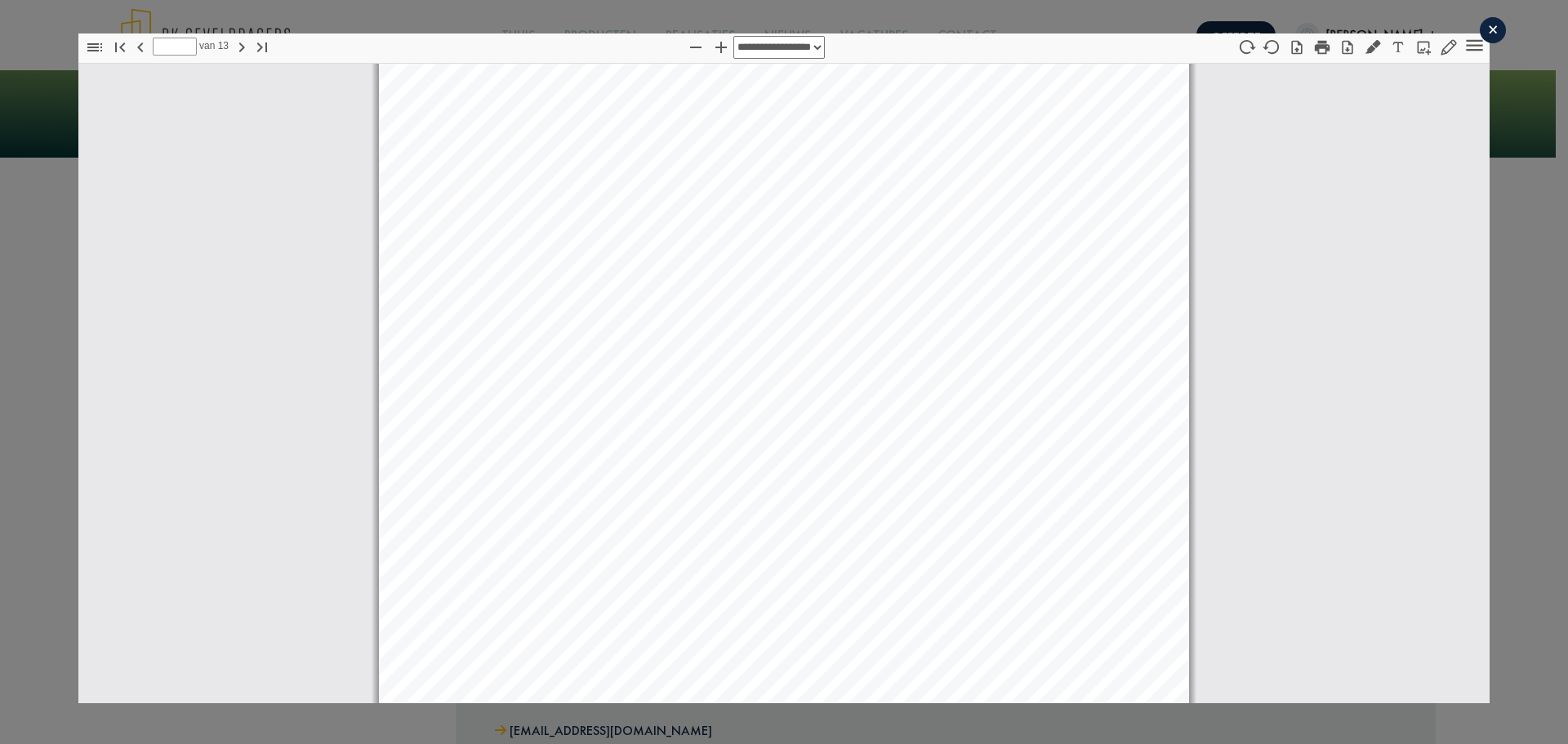
scroll to position [12082, 0]
type input "**"
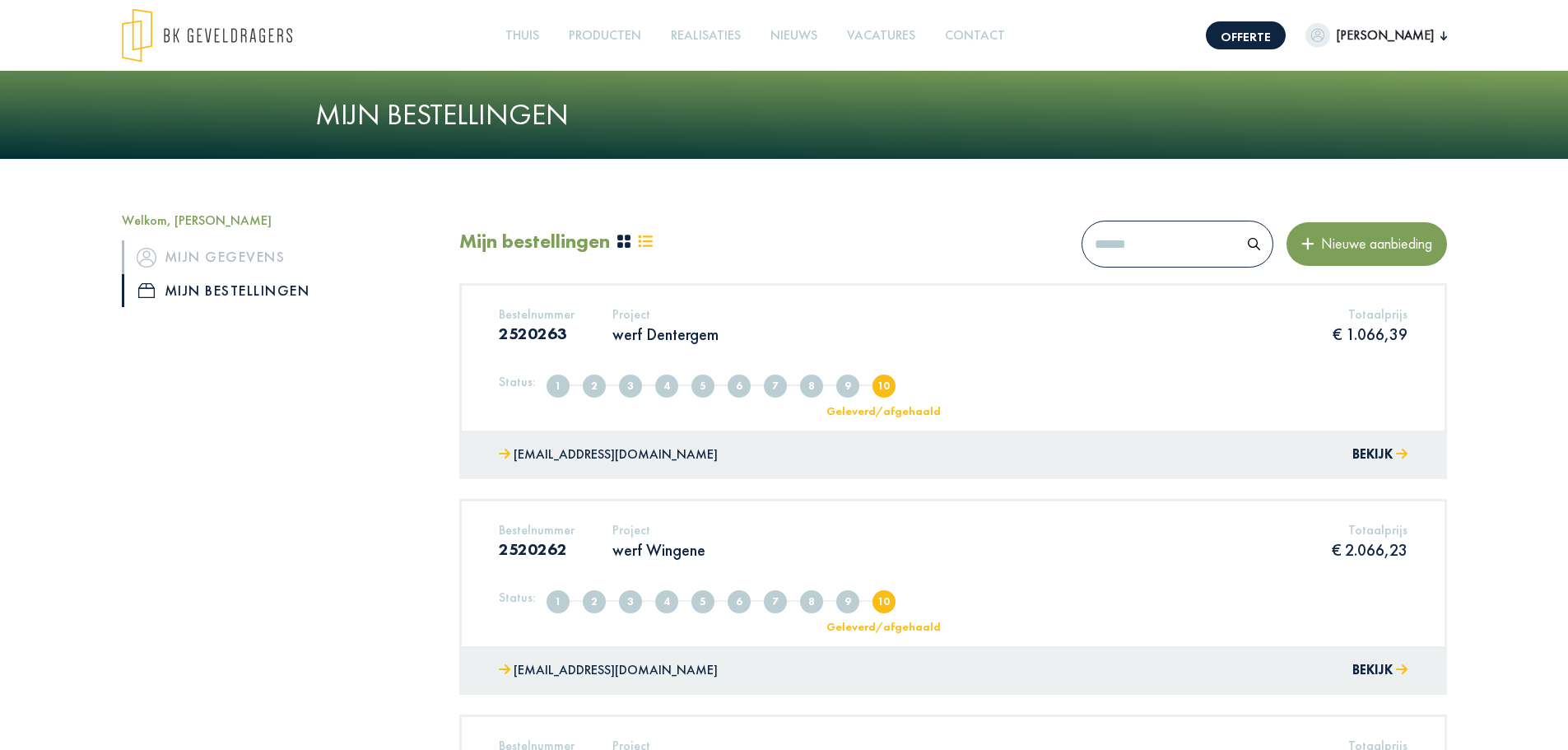
click at [1368, 32] on font "[PERSON_NAME]" at bounding box center [1385, 35] width 98 height 17
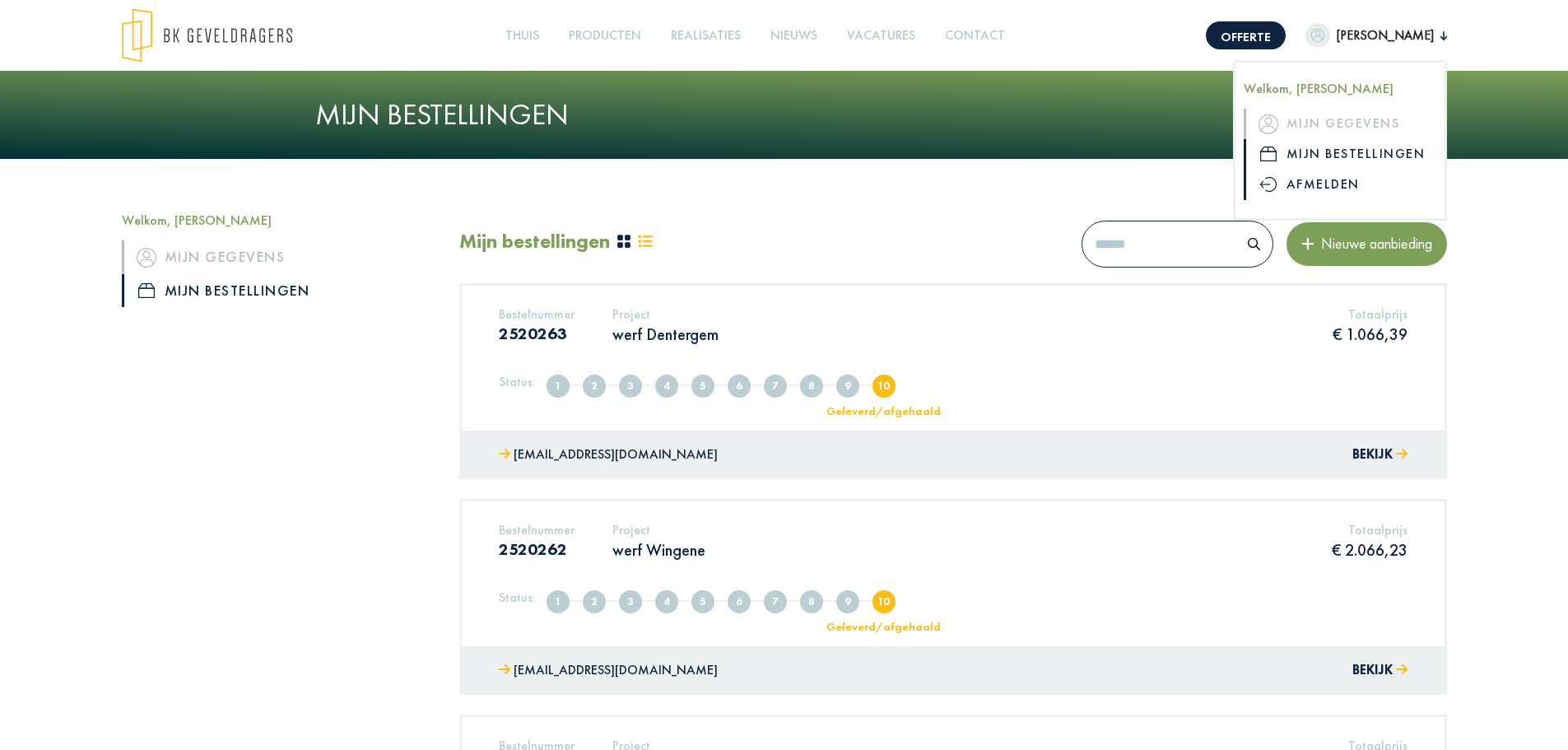
click at [1331, 198] on link "Afmelden" at bounding box center [1339, 185] width 192 height 31
